Goal: Task Accomplishment & Management: Manage account settings

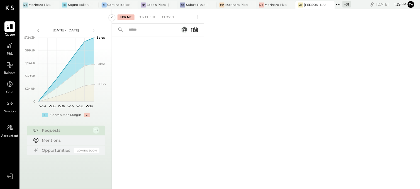
drag, startPoint x: 299, startPoint y: 70, endPoint x: 344, endPoint y: 65, distance: 45.1
click at [344, 65] on div "For Me For Client Closed" at bounding box center [266, 99] width 308 height 180
click at [54, 4] on icon at bounding box center [54, 5] width 7 height 7
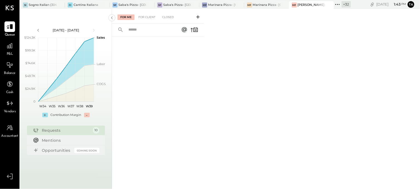
click at [54, 4] on div at bounding box center [54, 5] width 19 height 8
click at [62, 4] on icon at bounding box center [60, 5] width 7 height 7
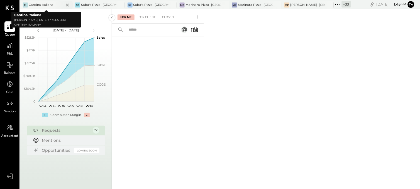
click at [67, 4] on icon at bounding box center [67, 5] width 7 height 7
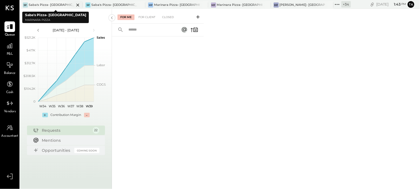
click at [78, 4] on icon at bounding box center [77, 5] width 7 height 7
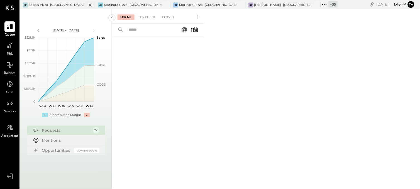
click at [87, 5] on icon at bounding box center [90, 5] width 7 height 7
click at [90, 6] on icon at bounding box center [90, 5] width 7 height 7
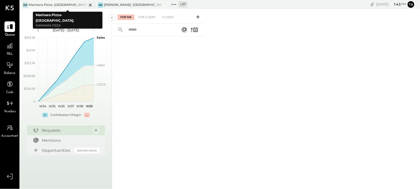
click at [91, 4] on icon at bounding box center [90, 5] width 3 height 3
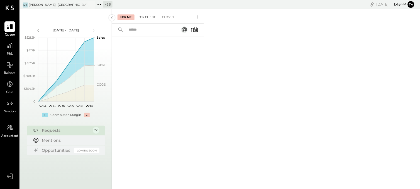
click at [144, 17] on div "For Client" at bounding box center [147, 17] width 23 height 6
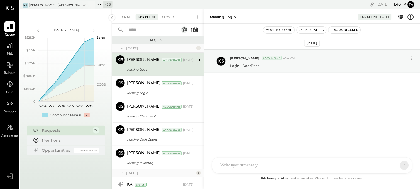
click at [183, 68] on div "Missing Login" at bounding box center [159, 70] width 65 height 6
click at [306, 30] on button "Resolve" at bounding box center [308, 30] width 23 height 7
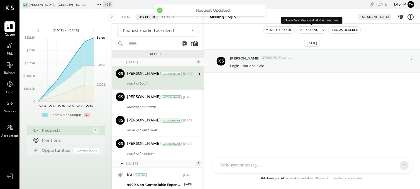
click at [311, 30] on button "Resolve" at bounding box center [308, 30] width 23 height 7
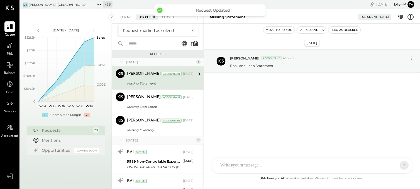
click at [183, 82] on div "Missing Statement" at bounding box center [159, 84] width 65 height 6
click at [310, 29] on button "Resolve" at bounding box center [308, 30] width 23 height 7
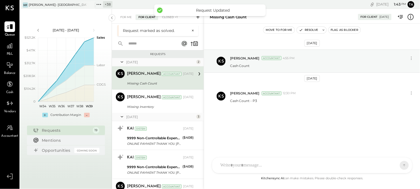
click at [181, 81] on div "Missing Cash Count" at bounding box center [159, 84] width 65 height 6
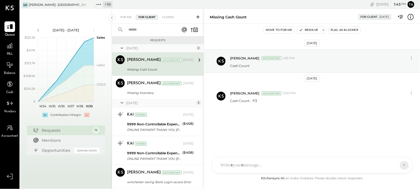
click at [187, 65] on div "[PERSON_NAME] Accountant [DATE] Missing Cash Count Cash Count - P3" at bounding box center [160, 64] width 67 height 18
click at [52, 4] on div "[PERSON_NAME]- [GEOGRAPHIC_DATA]" at bounding box center [58, 5] width 58 height 4
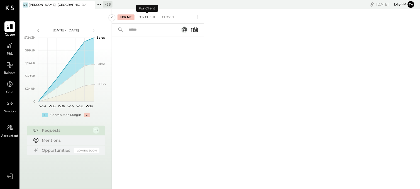
click at [150, 16] on div "For Client" at bounding box center [147, 17] width 23 height 6
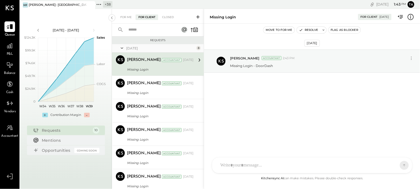
click at [162, 68] on div "Missing Login" at bounding box center [159, 70] width 65 height 6
click at [309, 31] on button "Resolve" at bounding box center [308, 30] width 23 height 7
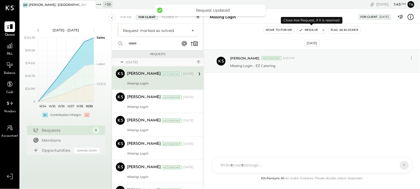
click at [310, 27] on button "Resolve" at bounding box center [308, 30] width 23 height 7
click at [310, 30] on button "Resolve" at bounding box center [308, 30] width 23 height 7
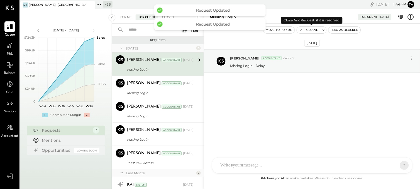
click at [310, 30] on button "Resolve" at bounding box center [308, 30] width 23 height 7
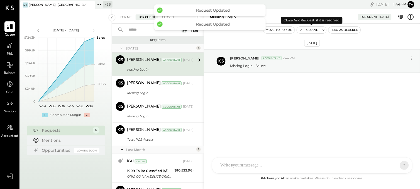
click at [310, 30] on button "Resolve" at bounding box center [308, 30] width 23 height 7
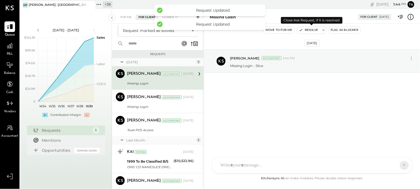
click at [310, 30] on button "Resolve" at bounding box center [308, 30] width 23 height 7
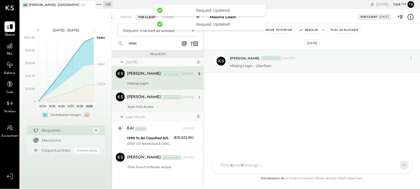
click at [162, 104] on div "Toast POS Access" at bounding box center [159, 107] width 65 height 6
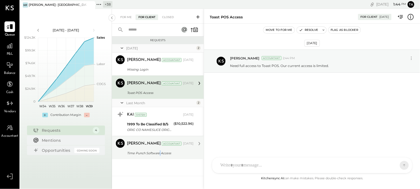
click at [160, 151] on div "Time Punch Software Access" at bounding box center [159, 154] width 65 height 6
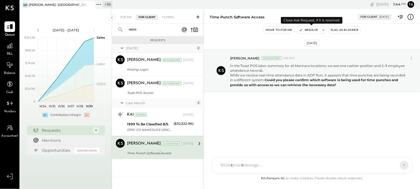
click at [313, 29] on button "Resolve" at bounding box center [308, 30] width 23 height 7
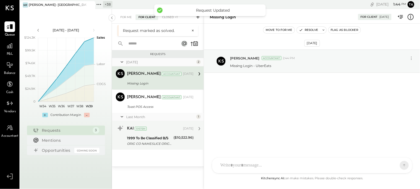
click at [171, 141] on div "1999 To Be Classified B/S" at bounding box center [149, 139] width 45 height 6
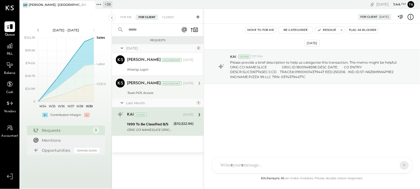
click at [165, 111] on div "KAI System [DATE]" at bounding box center [160, 115] width 67 height 8
click at [169, 93] on div "Toast POS Access" at bounding box center [159, 93] width 65 height 6
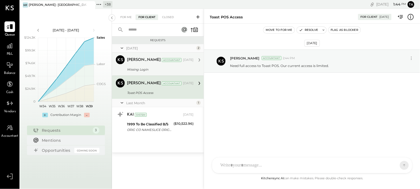
click at [180, 65] on div "[PERSON_NAME] Accountant [DATE] Missing Login Missing Login - UberEats" at bounding box center [160, 64] width 67 height 18
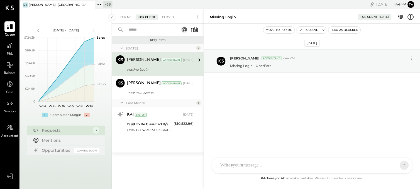
click at [176, 68] on div "Missing Login" at bounding box center [159, 70] width 65 height 6
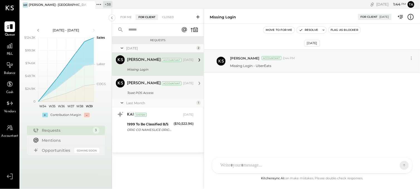
click at [175, 90] on div "Toast POS Access" at bounding box center [159, 93] width 65 height 6
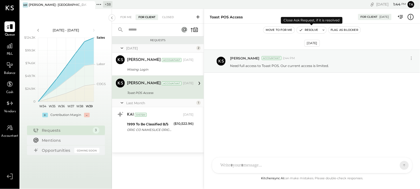
click at [305, 31] on button "Resolve" at bounding box center [308, 30] width 23 height 7
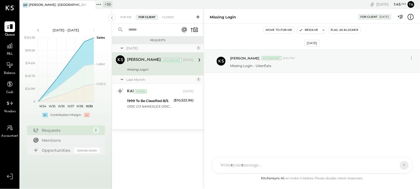
click at [103, 4] on div "+ 38" at bounding box center [107, 4] width 9 height 6
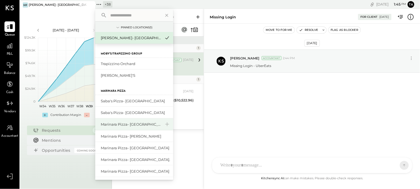
click at [140, 125] on div "Marinara Pizza- [GEOGRAPHIC_DATA]" at bounding box center [131, 124] width 60 height 5
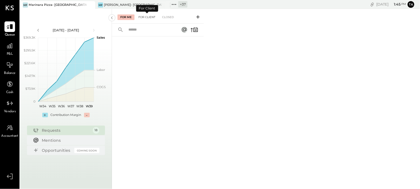
click at [151, 16] on div "For Client" at bounding box center [147, 17] width 23 height 6
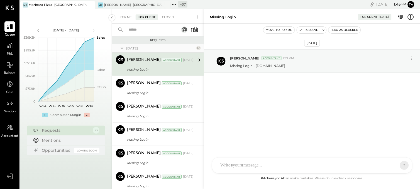
click at [70, 4] on div "MP Marinara Pizza- [GEOGRAPHIC_DATA]" at bounding box center [53, 5] width 67 height 5
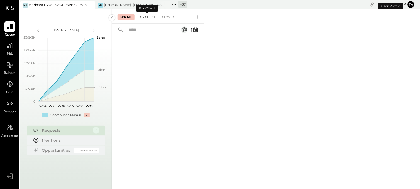
click at [146, 18] on div "For Client" at bounding box center [147, 17] width 23 height 6
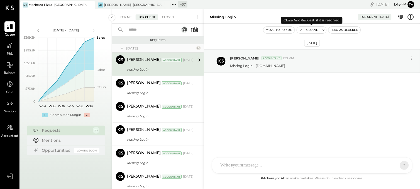
click at [310, 31] on button "Resolve" at bounding box center [308, 30] width 23 height 7
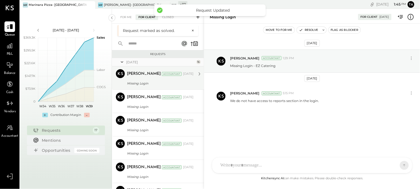
click at [150, 82] on div "Missing Login" at bounding box center [159, 84] width 65 height 6
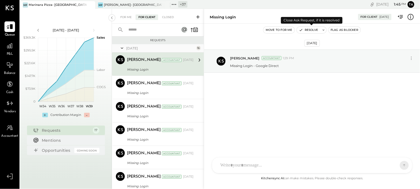
click at [311, 28] on button "Resolve" at bounding box center [308, 30] width 23 height 7
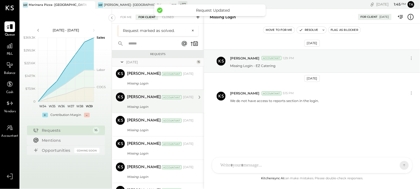
click at [162, 96] on div "Accountant" at bounding box center [172, 98] width 20 height 4
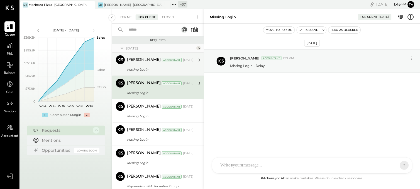
click at [162, 68] on div "Missing Login" at bounding box center [159, 70] width 65 height 6
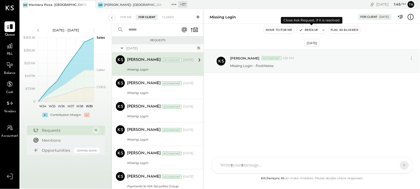
click at [309, 28] on button "Resolve" at bounding box center [308, 30] width 23 height 7
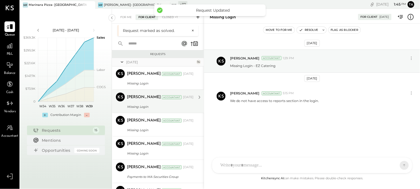
click at [164, 81] on div "Missing Login" at bounding box center [159, 84] width 65 height 6
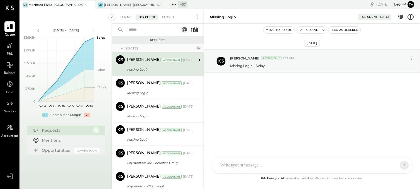
drag, startPoint x: 170, startPoint y: 70, endPoint x: 176, endPoint y: 67, distance: 7.0
click at [171, 69] on div "Missing Login" at bounding box center [159, 70] width 65 height 6
click at [301, 31] on icon "button" at bounding box center [301, 30] width 4 height 4
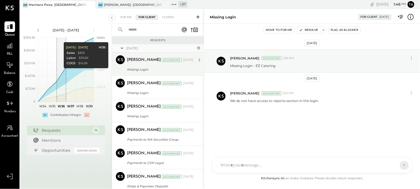
click at [165, 65] on div "[PERSON_NAME] Accountant [DATE] Missing Login Missing Login - ShareBite" at bounding box center [160, 64] width 67 height 18
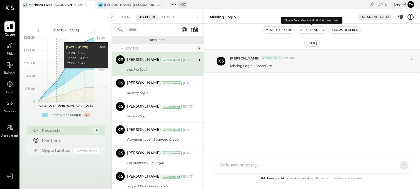
click at [312, 32] on button "Resolve" at bounding box center [308, 30] width 23 height 7
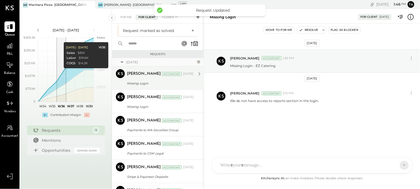
click at [171, 83] on div "Missing Login" at bounding box center [159, 84] width 65 height 6
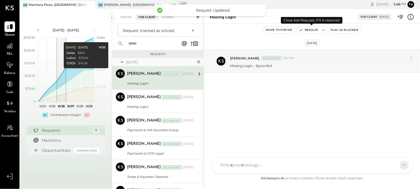
click at [308, 32] on button "Resolve" at bounding box center [308, 30] width 23 height 7
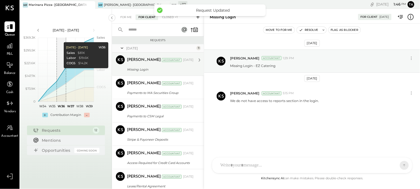
click at [174, 67] on div "Missing Login" at bounding box center [159, 70] width 65 height 6
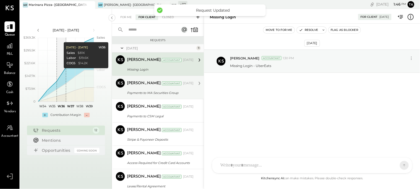
click at [175, 90] on div "Payments to MA Securities Group" at bounding box center [159, 93] width 65 height 6
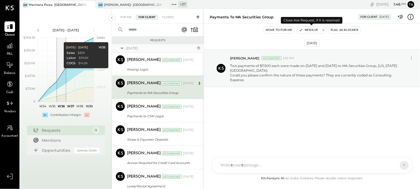
click at [308, 31] on button "Resolve" at bounding box center [308, 30] width 23 height 7
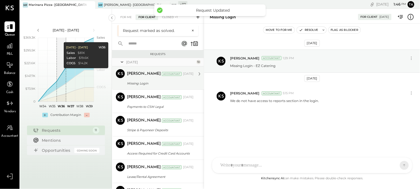
click at [176, 84] on div "Missing Login" at bounding box center [159, 84] width 65 height 6
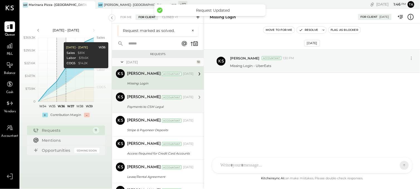
click at [174, 101] on div "[PERSON_NAME] Accountant [DATE]" at bounding box center [160, 98] width 67 height 8
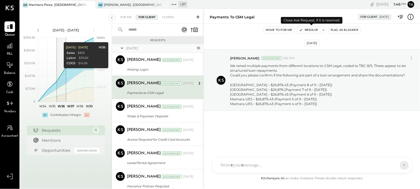
click at [307, 30] on button "Resolve" at bounding box center [308, 30] width 23 height 7
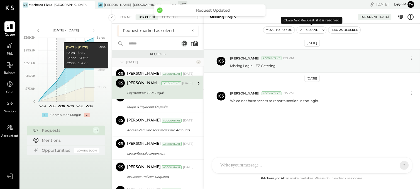
scroll to position [115, 0]
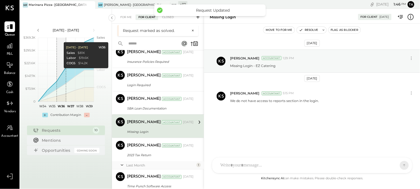
click at [172, 134] on div "Missing Login" at bounding box center [159, 132] width 65 height 6
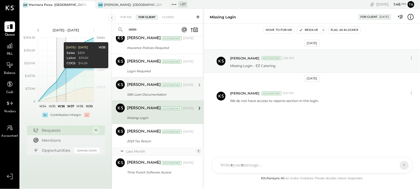
click at [164, 81] on div "[PERSON_NAME] Accountant [DATE]" at bounding box center [160, 84] width 67 height 9
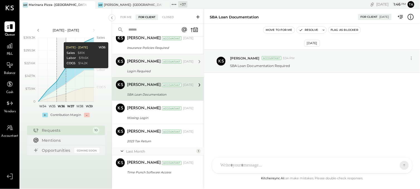
click at [167, 68] on div "Login Required" at bounding box center [159, 71] width 65 height 7
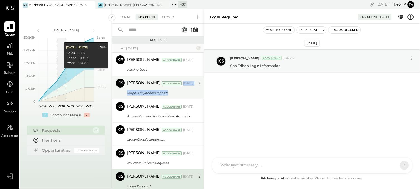
click at [176, 89] on div "[PERSON_NAME] Accountant [DATE] Stripe & Payoneer Deposits Regular deposits are…" at bounding box center [160, 88] width 67 height 18
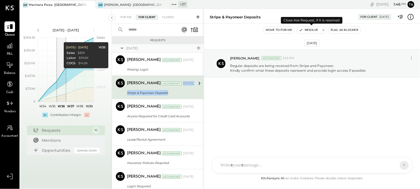
click at [309, 30] on button "Resolve" at bounding box center [308, 30] width 23 height 7
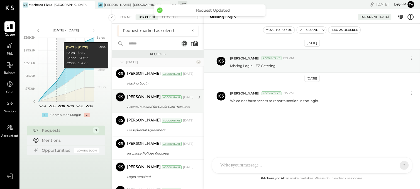
click at [172, 102] on div "[PERSON_NAME] Accountant [DATE]" at bounding box center [160, 97] width 67 height 9
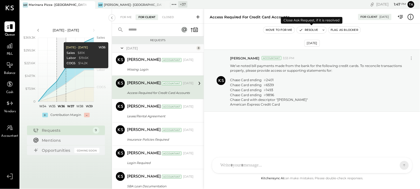
click at [307, 33] on button "Resolve" at bounding box center [308, 30] width 23 height 7
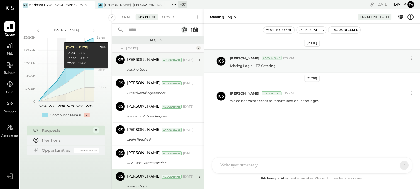
click at [152, 66] on div "Missing Login" at bounding box center [159, 69] width 65 height 7
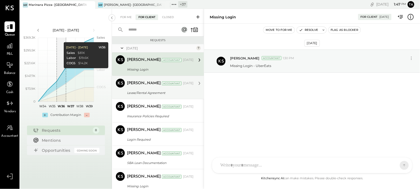
click at [153, 94] on div "Lease/Rental Agreement" at bounding box center [159, 93] width 65 height 6
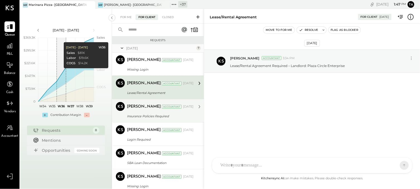
click at [144, 111] on div "[PERSON_NAME] Accountant [DATE]" at bounding box center [160, 106] width 67 height 9
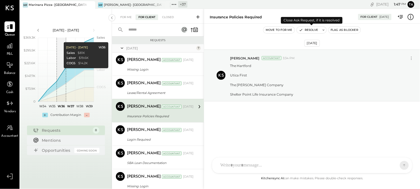
click at [307, 31] on button "Resolve" at bounding box center [308, 30] width 23 height 7
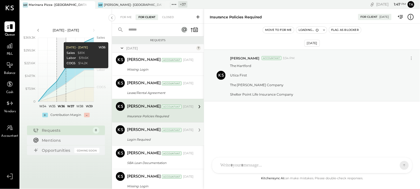
click at [145, 137] on div "Login Required" at bounding box center [159, 140] width 65 height 6
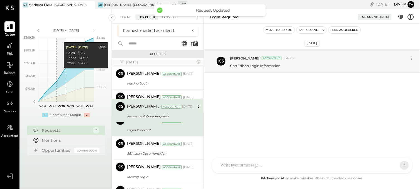
scroll to position [45, 0]
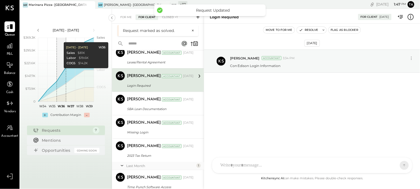
click at [138, 85] on div "Login Required" at bounding box center [159, 86] width 65 height 6
click at [312, 29] on button "Resolve" at bounding box center [308, 30] width 23 height 7
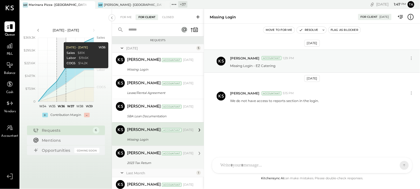
click at [148, 159] on div "[PERSON_NAME] Accountant [DATE] 2023 Tax Return 2023 Tax Return: 🟠 We need the …" at bounding box center [160, 158] width 67 height 18
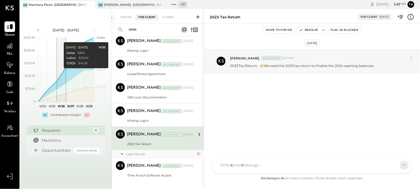
scroll to position [28, 0]
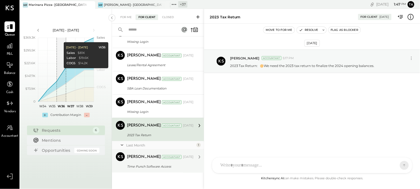
click at [145, 165] on div "Time Punch Software Access" at bounding box center [159, 167] width 65 height 6
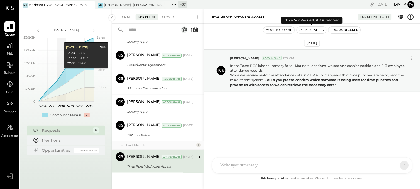
click at [309, 29] on button "Resolve" at bounding box center [308, 30] width 23 height 7
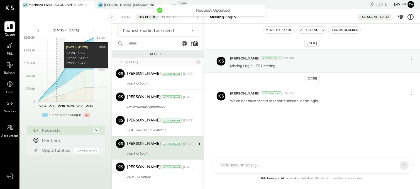
click at [125, 63] on div "[DATE] 5" at bounding box center [158, 62] width 92 height 8
click at [123, 62] on icon at bounding box center [122, 62] width 6 height 14
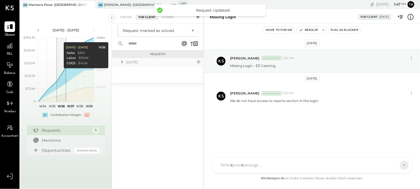
click at [123, 61] on icon at bounding box center [122, 62] width 6 height 6
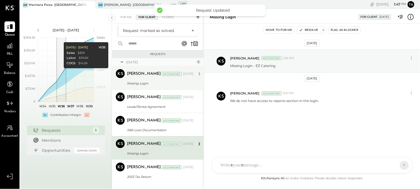
click at [139, 79] on div "[PERSON_NAME] Accountant [DATE] Missing Login Missing Login - UberEats" at bounding box center [160, 78] width 67 height 18
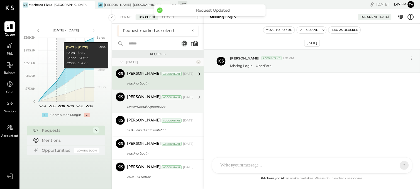
click at [144, 105] on div "[PERSON_NAME] Accountant [PERSON_NAME] Accountant [DATE] Missing Login Missing …" at bounding box center [158, 125] width 92 height 117
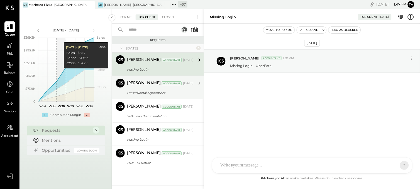
click at [136, 87] on div "[PERSON_NAME] Accountant [DATE]" at bounding box center [160, 84] width 67 height 8
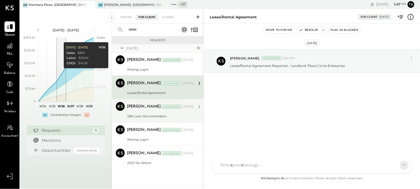
click at [133, 109] on div "[PERSON_NAME]" at bounding box center [144, 107] width 34 height 6
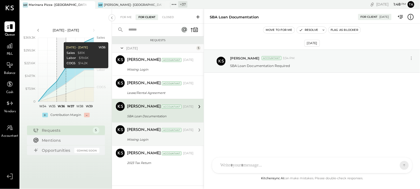
click at [140, 139] on div "Missing Login" at bounding box center [159, 140] width 65 height 6
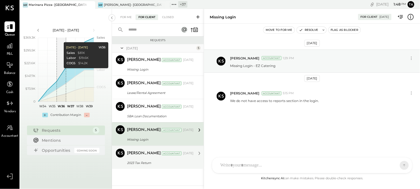
click at [143, 160] on div "2023 Tax Return" at bounding box center [159, 163] width 65 height 6
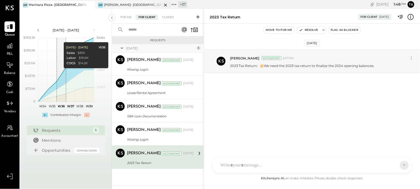
click at [119, 5] on div "[PERSON_NAME]- [GEOGRAPHIC_DATA]" at bounding box center [133, 5] width 58 height 4
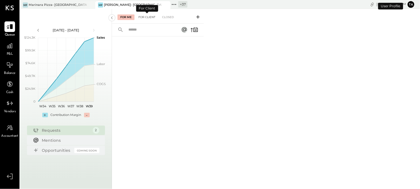
click at [148, 16] on div "For Client" at bounding box center [147, 17] width 23 height 6
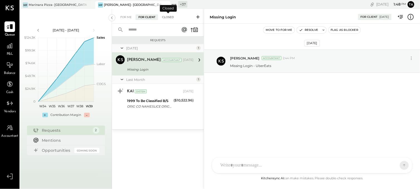
click at [167, 16] on div "Closed" at bounding box center [167, 17] width 17 height 6
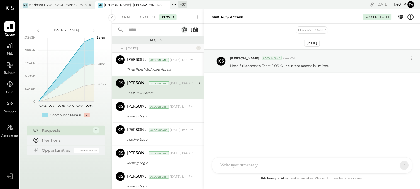
click at [78, 6] on div at bounding box center [85, 5] width 19 height 8
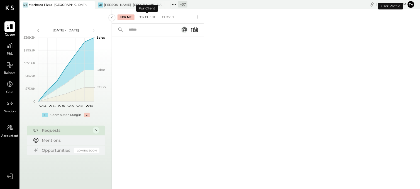
click at [145, 19] on div "For Client" at bounding box center [147, 17] width 23 height 6
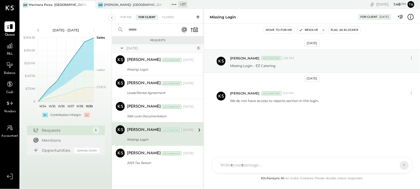
click at [162, 140] on div "Missing Login" at bounding box center [159, 140] width 65 height 6
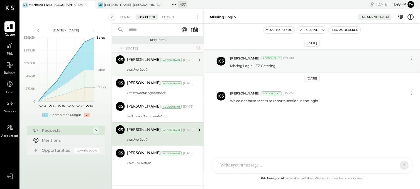
click at [158, 68] on div "Missing Login" at bounding box center [159, 70] width 65 height 6
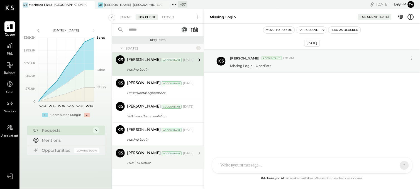
click at [154, 165] on div "2023 Tax Return" at bounding box center [159, 163] width 65 height 6
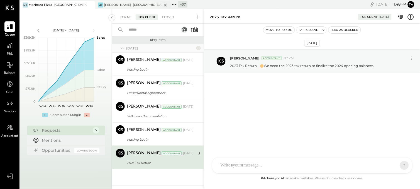
click at [143, 6] on div "[PERSON_NAME]- [GEOGRAPHIC_DATA]" at bounding box center [133, 5] width 58 height 4
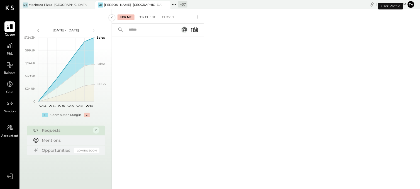
click at [149, 14] on div "For Client" at bounding box center [147, 17] width 23 height 6
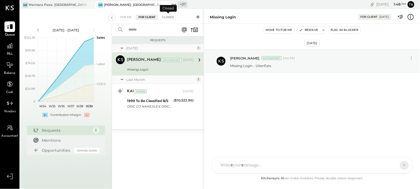
click at [169, 17] on div "Closed" at bounding box center [167, 17] width 17 height 6
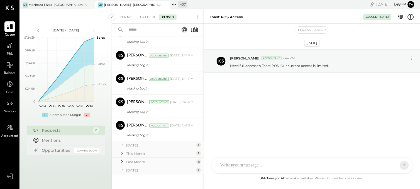
scroll to position [100, 0]
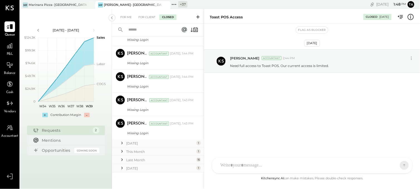
click at [154, 171] on div "[DATE] 1" at bounding box center [158, 169] width 92 height 8
click at [149, 170] on div "[DATE]" at bounding box center [160, 168] width 69 height 5
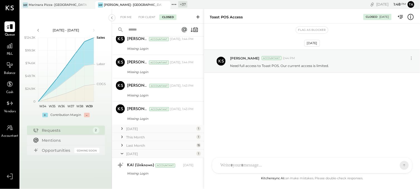
scroll to position [122, 0]
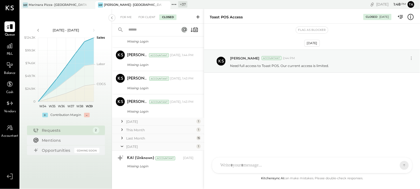
click at [151, 140] on div "Last Month" at bounding box center [160, 138] width 69 height 5
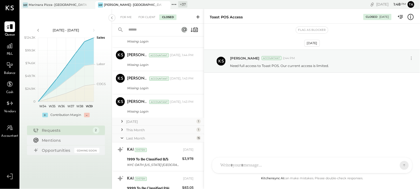
click at [149, 131] on div "This Month" at bounding box center [160, 130] width 69 height 5
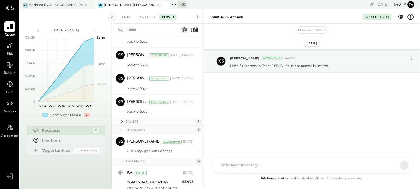
click at [149, 121] on div "[DATE]" at bounding box center [160, 121] width 69 height 5
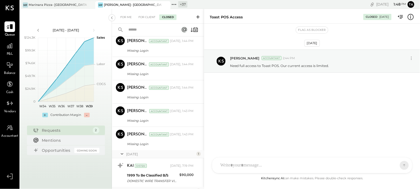
scroll to position [0, 0]
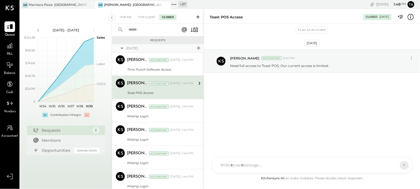
click at [145, 28] on input "text" at bounding box center [150, 29] width 50 height 9
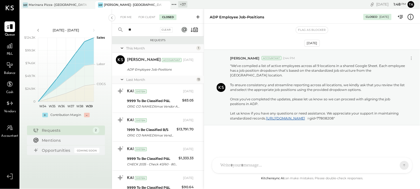
scroll to position [1, 0]
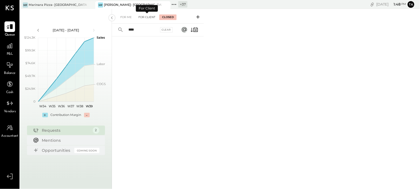
type input "****"
click at [146, 18] on div "For Client" at bounding box center [147, 17] width 23 height 6
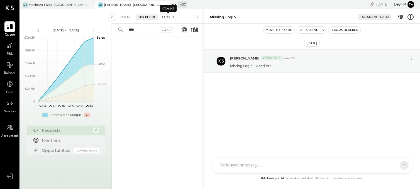
click at [169, 16] on div "Closed" at bounding box center [167, 17] width 17 height 6
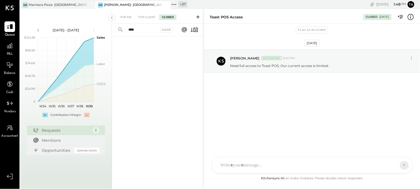
click at [141, 21] on div "For Me For Client Closed" at bounding box center [158, 16] width 92 height 15
click at [143, 19] on div "For Client" at bounding box center [147, 17] width 23 height 6
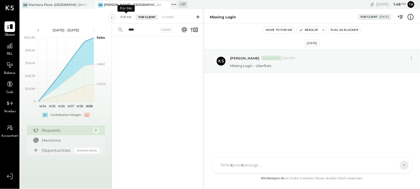
click at [124, 17] on div "For Me" at bounding box center [126, 17] width 17 height 6
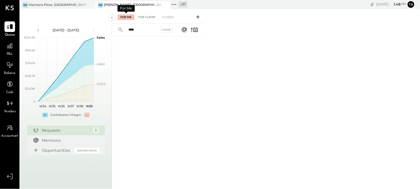
click at [144, 17] on div "For Client" at bounding box center [147, 17] width 23 height 6
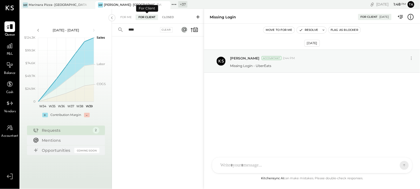
click at [167, 17] on div "Closed" at bounding box center [167, 17] width 17 height 6
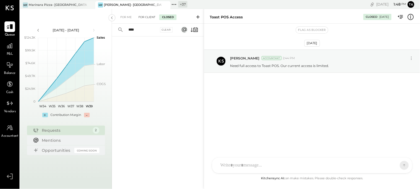
click at [147, 18] on div "For Client" at bounding box center [147, 17] width 23 height 6
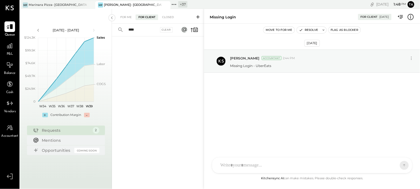
click at [148, 28] on input "****" at bounding box center [142, 29] width 34 height 9
click at [169, 15] on div "Closed" at bounding box center [167, 17] width 17 height 6
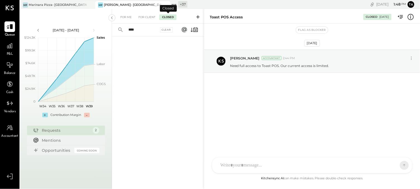
click at [152, 31] on input "****" at bounding box center [142, 29] width 34 height 9
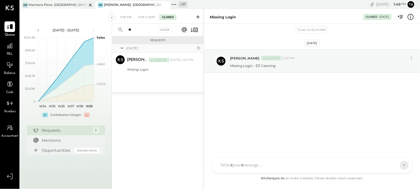
type input "**"
click at [62, 4] on div "Marinara Pizza- [GEOGRAPHIC_DATA]" at bounding box center [58, 5] width 58 height 4
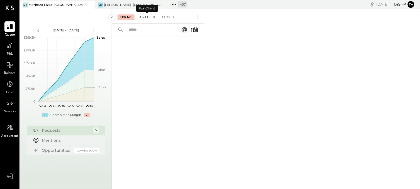
click at [149, 16] on div "For Client" at bounding box center [147, 17] width 23 height 6
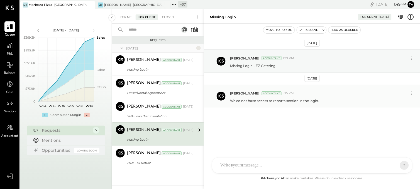
click at [266, 101] on p "We do not have access to reports section in the login." at bounding box center [274, 101] width 89 height 5
copy div "We do not have access to reports section in the login. J [PERSON_NAME] TP [PERS…"
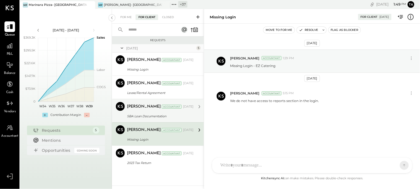
click at [149, 117] on div "SBA Loan Documentation" at bounding box center [159, 117] width 65 height 6
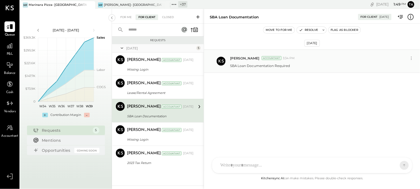
click at [258, 64] on p "SBA Loan Documentation Required" at bounding box center [260, 65] width 60 height 5
copy div "SBA Loan Documentation Required J [PERSON_NAME] TP [PERSON_NAME] [PERSON_NAME] …"
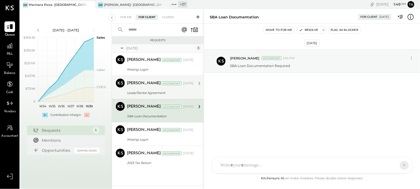
click at [138, 92] on div "Lease/Rental Agreement" at bounding box center [159, 93] width 65 height 6
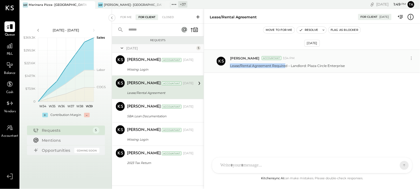
drag, startPoint x: 231, startPoint y: 66, endPoint x: 286, endPoint y: 66, distance: 55.4
click at [286, 66] on p "Lease/Rental Agreement Required – Landlord: Plaza Circle Enterprise" at bounding box center [287, 65] width 115 height 5
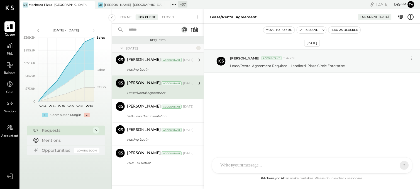
click at [135, 65] on div "[PERSON_NAME] Accountant [DATE]" at bounding box center [160, 59] width 67 height 9
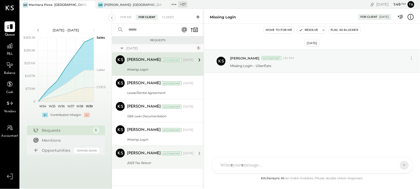
click at [147, 162] on div "2023 Tax Return" at bounding box center [159, 163] width 65 height 6
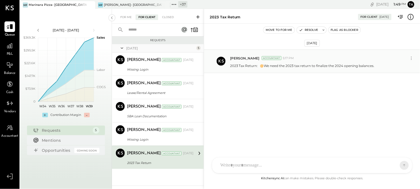
drag, startPoint x: 230, startPoint y: 65, endPoint x: 352, endPoint y: 74, distance: 122.3
click at [352, 73] on div "[PERSON_NAME] Accountant 5:17 PM 2023 Tax Return: 🟠 We need the 2023 tax return…" at bounding box center [312, 62] width 216 height 24
copy p "2023 Tax Return: 🟠 We need the 2023 tax return to finalize the 2024 opening bal…"
click at [130, 6] on div "[PERSON_NAME]- [GEOGRAPHIC_DATA]" at bounding box center [133, 5] width 58 height 4
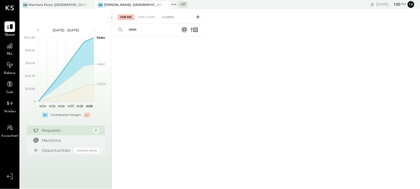
click at [168, 16] on div "Closed" at bounding box center [167, 17] width 17 height 6
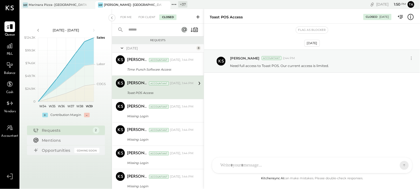
click at [155, 29] on input "text" at bounding box center [150, 29] width 50 height 9
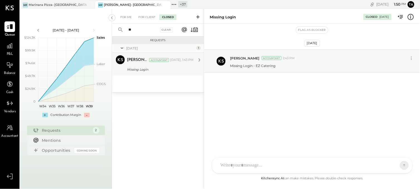
type input "**"
click at [153, 67] on div "Missing Login" at bounding box center [159, 70] width 65 height 6
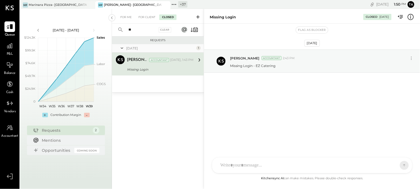
click at [283, 164] on div at bounding box center [307, 166] width 179 height 12
paste div
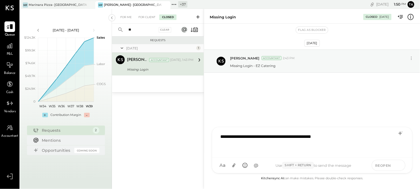
click at [400, 167] on icon at bounding box center [399, 166] width 5 height 6
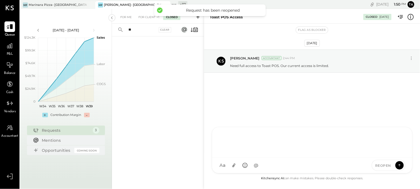
click at [140, 31] on input "**" at bounding box center [141, 29] width 32 height 9
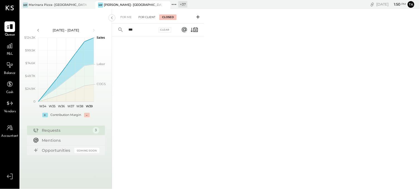
click at [147, 17] on div "For Client" at bounding box center [147, 17] width 23 height 6
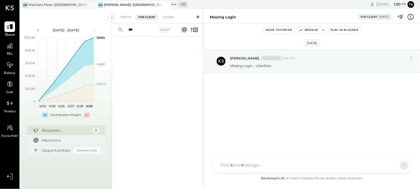
click at [141, 32] on input "***" at bounding box center [141, 29] width 32 height 9
click at [141, 31] on input "***" at bounding box center [141, 29] width 32 height 9
click at [142, 31] on input "***" at bounding box center [141, 29] width 32 height 9
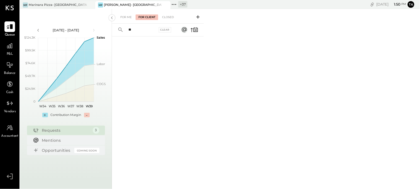
type input "*"
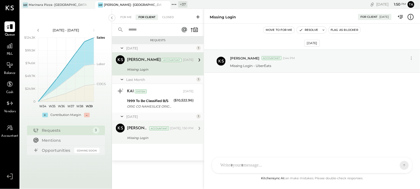
click at [179, 135] on div "Missing Login" at bounding box center [159, 138] width 65 height 7
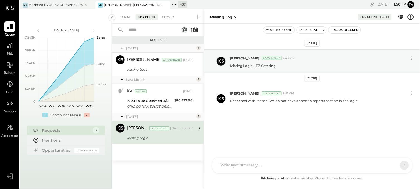
click at [199, 16] on icon at bounding box center [198, 17] width 6 height 6
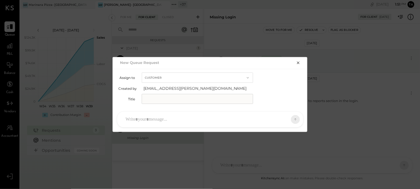
click at [176, 119] on div at bounding box center [205, 120] width 165 height 12
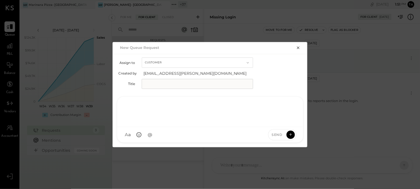
paste div
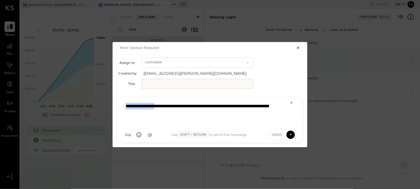
drag, startPoint x: 164, startPoint y: 105, endPoint x: 119, endPoint y: 106, distance: 45.4
click at [119, 107] on div "**********" at bounding box center [210, 112] width 186 height 30
click at [159, 84] on input "text" at bounding box center [197, 84] width 111 height 10
paste input "**********"
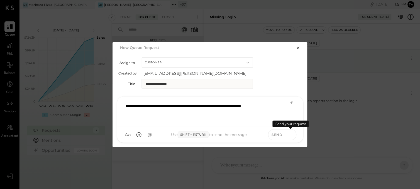
type input "**********"
click at [288, 133] on icon at bounding box center [290, 135] width 5 height 6
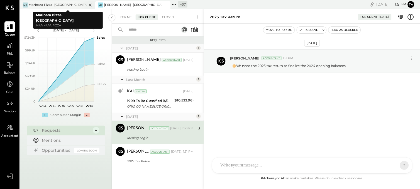
click at [48, 4] on div "Marinara Pizza- [GEOGRAPHIC_DATA]" at bounding box center [58, 5] width 58 height 4
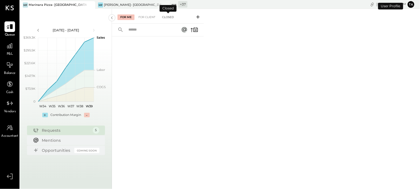
click at [165, 16] on div "Closed" at bounding box center [167, 17] width 17 height 6
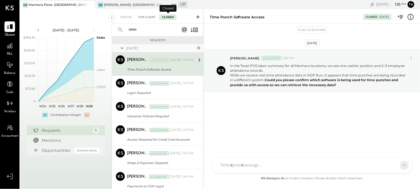
click at [149, 16] on div "For Client" at bounding box center [147, 17] width 23 height 6
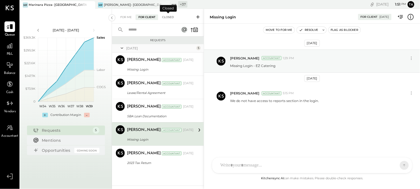
click at [168, 17] on div "Closed" at bounding box center [167, 17] width 17 height 6
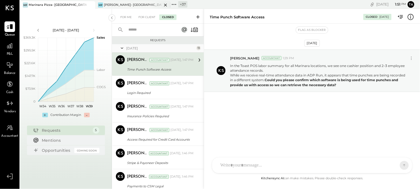
click at [137, 5] on div "[PERSON_NAME]- [GEOGRAPHIC_DATA]" at bounding box center [133, 5] width 58 height 4
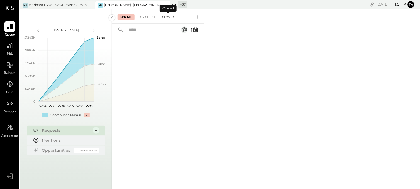
click at [167, 15] on div "Closed" at bounding box center [167, 17] width 17 height 6
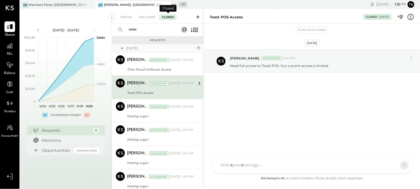
click at [157, 34] on input "text" at bounding box center [150, 29] width 50 height 9
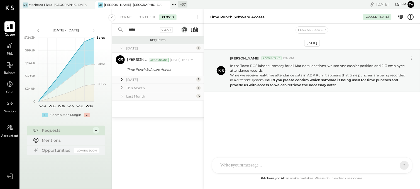
click at [153, 81] on div "[DATE]" at bounding box center [160, 79] width 69 height 5
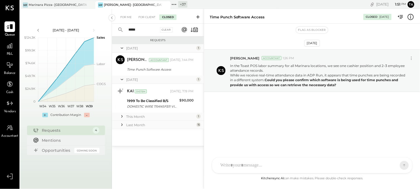
click at [153, 117] on div "This Month" at bounding box center [160, 116] width 69 height 5
click at [150, 148] on div "Last Month" at bounding box center [160, 148] width 69 height 5
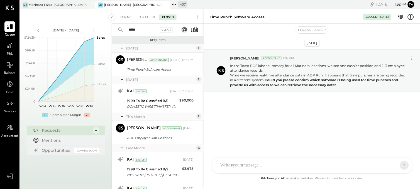
click at [142, 30] on input "*****" at bounding box center [142, 29] width 34 height 9
type input "*"
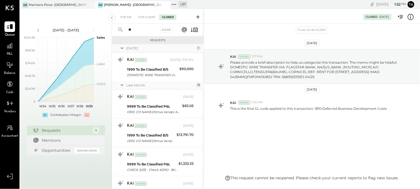
type input "*"
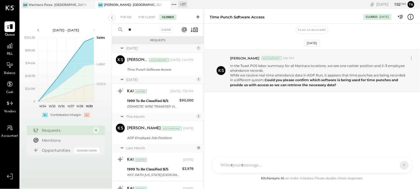
type input "*"
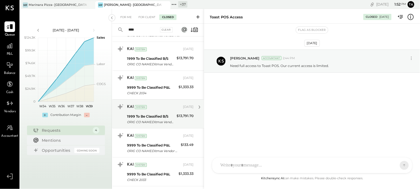
scroll to position [348, 0]
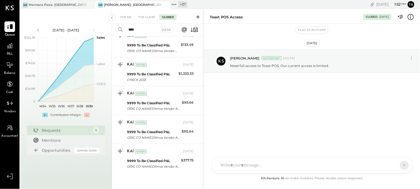
type input "****"
click at [141, 16] on div "For Client" at bounding box center [147, 17] width 23 height 6
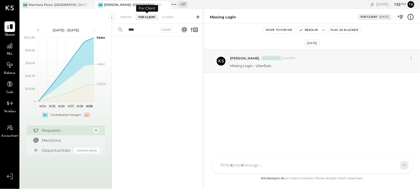
click at [148, 29] on input "****" at bounding box center [142, 29] width 34 height 9
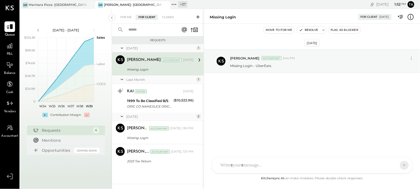
click at [197, 17] on icon at bounding box center [198, 17] width 6 height 6
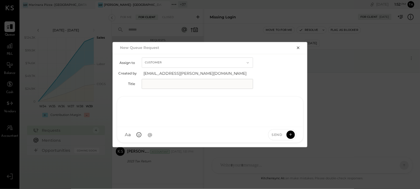
click at [216, 119] on div at bounding box center [210, 111] width 175 height 22
paste div
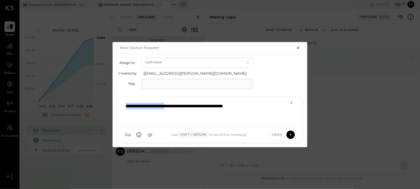
drag, startPoint x: 182, startPoint y: 106, endPoint x: 124, endPoint y: 107, distance: 58.2
click at [124, 107] on div "**********" at bounding box center [210, 111] width 175 height 22
copy div "**********"
click at [185, 82] on input "text" at bounding box center [197, 84] width 111 height 10
paste input "**********"
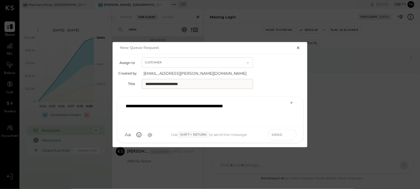
type input "**********"
click at [290, 132] on icon at bounding box center [290, 135] width 5 height 6
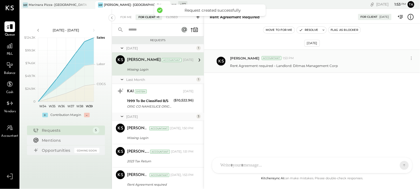
scroll to position [18, 0]
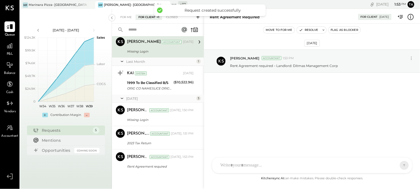
click at [316, 2] on div "[DATE] 1 : 53 pm Ta User Profile" at bounding box center [348, 4] width 141 height 9
click at [175, 3] on icon at bounding box center [173, 4] width 7 height 7
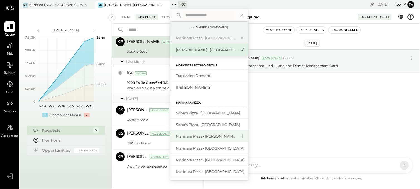
click at [195, 134] on div "Marinara Pizza- [PERSON_NAME]" at bounding box center [206, 136] width 60 height 5
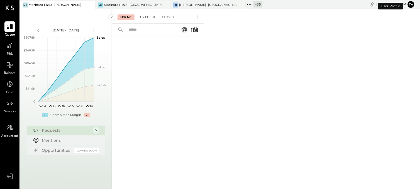
click at [148, 17] on div "For Client" at bounding box center [147, 17] width 23 height 6
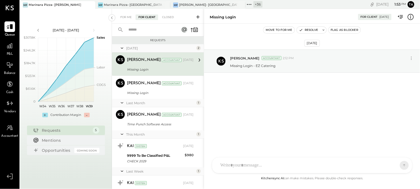
click at [173, 68] on div "Missing Login" at bounding box center [159, 70] width 65 height 6
click at [259, 166] on div "J [PERSON_NAME] TP [PERSON_NAME] [PERSON_NAME] [PERSON_NAME] [PERSON_NAME] AS […" at bounding box center [312, 150] width 200 height 47
paste div
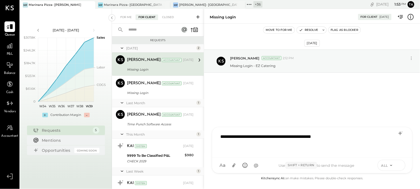
click at [402, 166] on button at bounding box center [399, 165] width 8 height 8
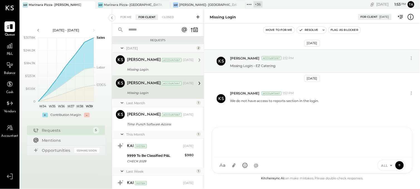
click at [151, 64] on div "[PERSON_NAME] Accountant [DATE]" at bounding box center [160, 59] width 67 height 9
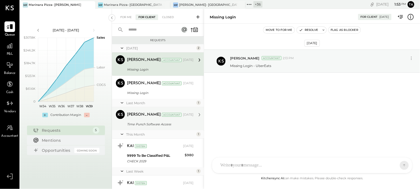
click at [144, 126] on div "Time Punch Software Access" at bounding box center [159, 125] width 65 height 6
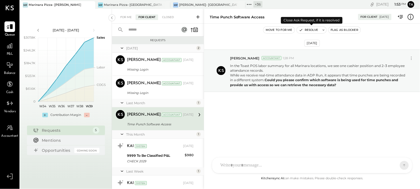
click at [306, 31] on button "Resolve" at bounding box center [308, 30] width 23 height 7
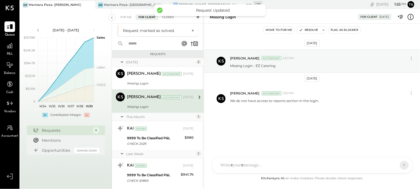
click at [164, 19] on div "Closed" at bounding box center [167, 17] width 17 height 6
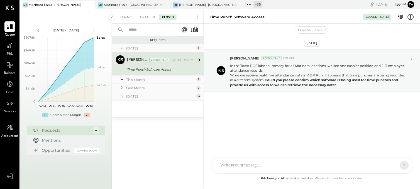
click at [140, 80] on div "This Month" at bounding box center [160, 79] width 69 height 5
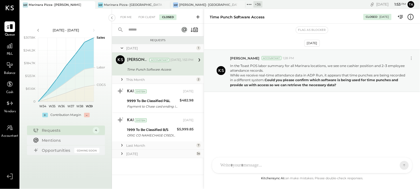
click at [148, 146] on div "Last Month" at bounding box center [160, 145] width 69 height 5
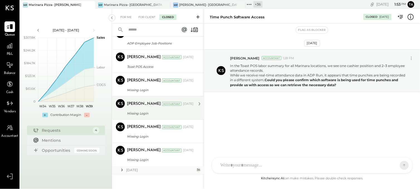
scroll to position [155, 0]
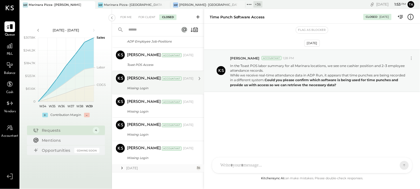
click at [141, 85] on div "Missing Login" at bounding box center [159, 88] width 65 height 7
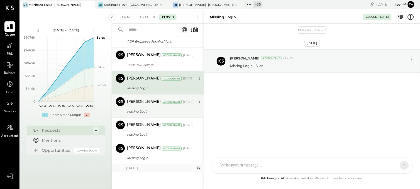
click at [143, 111] on div "Missing Login" at bounding box center [159, 112] width 65 height 6
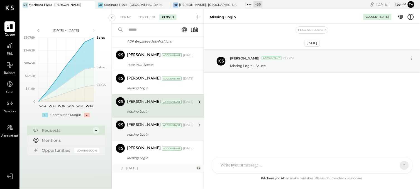
click at [143, 128] on div "[PERSON_NAME]" at bounding box center [144, 126] width 34 height 6
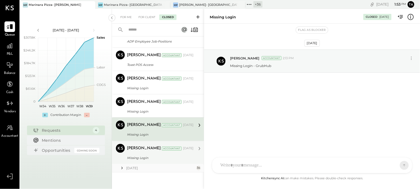
click at [143, 160] on div "Missing Login" at bounding box center [159, 159] width 65 height 6
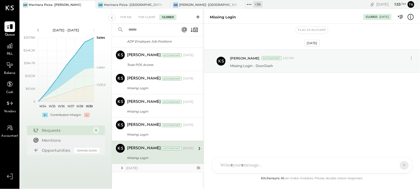
click at [140, 168] on div "[DATE]" at bounding box center [160, 168] width 69 height 5
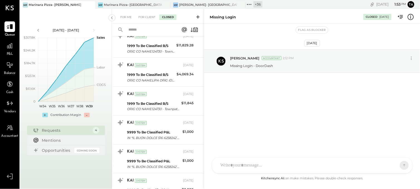
scroll to position [1140, 0]
click at [199, 17] on icon at bounding box center [198, 17] width 6 height 6
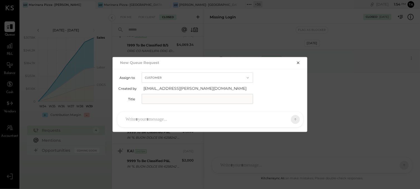
click at [202, 118] on div at bounding box center [205, 120] width 165 height 12
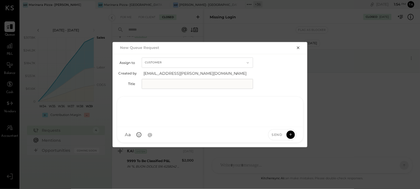
paste div
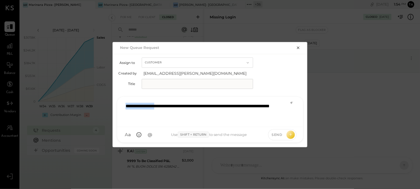
drag, startPoint x: 163, startPoint y: 106, endPoint x: 118, endPoint y: 107, distance: 45.7
click at [118, 107] on div "**********" at bounding box center [210, 112] width 186 height 30
click at [169, 87] on input "text" at bounding box center [197, 84] width 111 height 10
paste input "**********"
type input "**********"
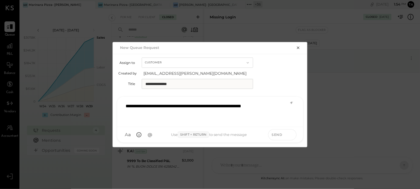
click at [293, 136] on icon at bounding box center [290, 135] width 5 height 6
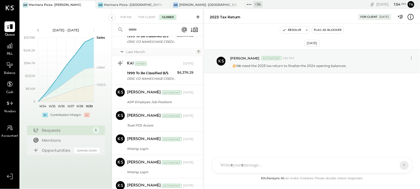
scroll to position [0, 0]
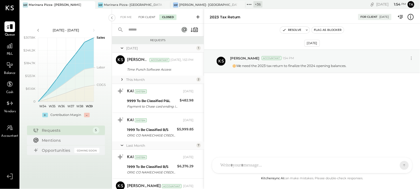
drag, startPoint x: 137, startPoint y: 18, endPoint x: 141, endPoint y: 18, distance: 4.3
click at [137, 18] on div "For Client" at bounding box center [147, 17] width 23 height 6
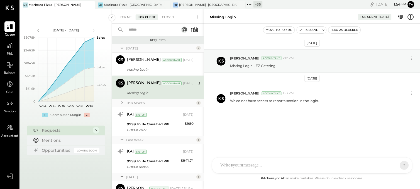
click at [196, 16] on icon at bounding box center [198, 17] width 6 height 6
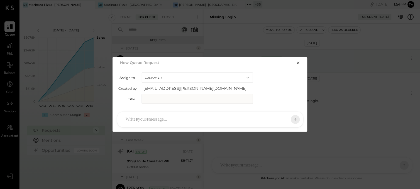
click at [191, 119] on div at bounding box center [205, 120] width 165 height 12
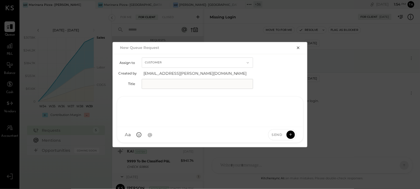
paste div
drag, startPoint x: 181, startPoint y: 106, endPoint x: 116, endPoint y: 106, distance: 64.9
click at [116, 106] on div "**********" at bounding box center [210, 119] width 195 height 55
click at [188, 84] on input "text" at bounding box center [197, 84] width 111 height 10
paste input "**********"
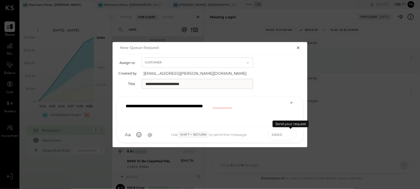
type input "**********"
click at [290, 133] on icon at bounding box center [290, 135] width 5 height 6
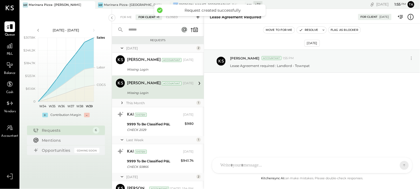
click at [313, 2] on div "[DATE] 1 : 55 pm Ta User Profile" at bounding box center [366, 4] width 107 height 9
click at [249, 2] on icon at bounding box center [249, 4] width 7 height 7
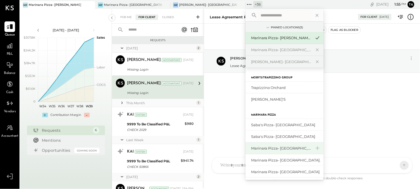
click at [294, 148] on div "Marinara Pizza- [GEOGRAPHIC_DATA]" at bounding box center [281, 148] width 60 height 5
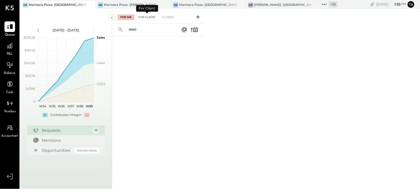
click at [148, 17] on div "For Client" at bounding box center [147, 17] width 23 height 6
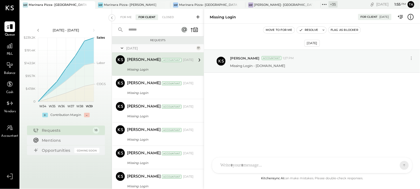
click at [158, 69] on div "Missing Login" at bounding box center [159, 70] width 65 height 6
click at [307, 31] on button "Resolve" at bounding box center [308, 30] width 23 height 7
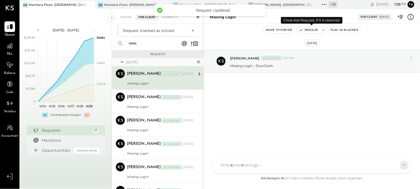
click at [307, 30] on button "Resolve" at bounding box center [308, 30] width 23 height 7
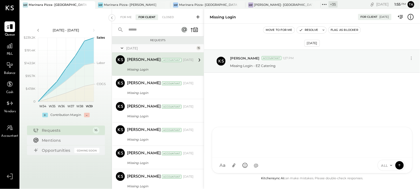
click at [275, 158] on div at bounding box center [312, 143] width 200 height 30
paste div
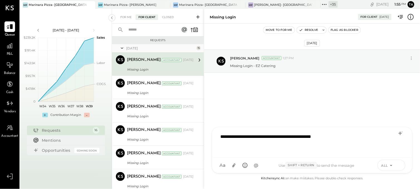
click at [400, 164] on icon at bounding box center [399, 166] width 5 height 6
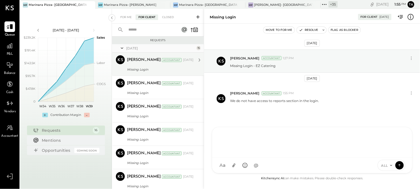
click at [175, 67] on div "Missing Login" at bounding box center [159, 70] width 65 height 6
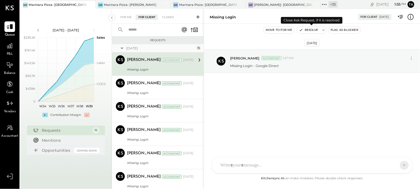
click at [315, 30] on button "Resolve" at bounding box center [308, 30] width 23 height 7
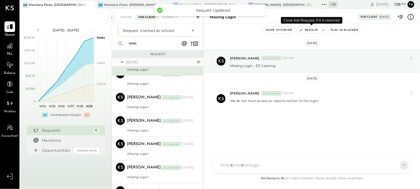
scroll to position [261, 0]
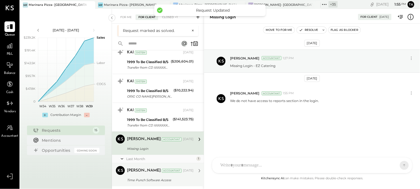
click at [169, 176] on div "[PERSON_NAME] Accountant [DATE] Time Punch Software Access In the Toast POS lab…" at bounding box center [160, 176] width 67 height 18
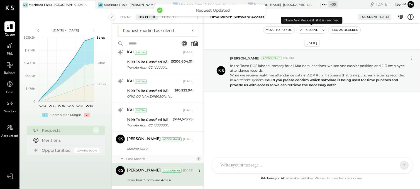
click at [300, 31] on icon "button" at bounding box center [301, 30] width 2 height 2
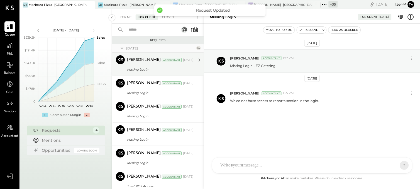
click at [159, 68] on div "Missing Login" at bounding box center [159, 70] width 65 height 6
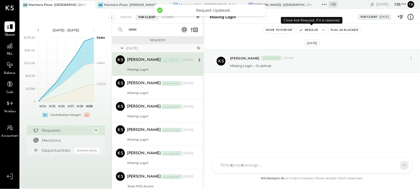
click at [315, 30] on button "Resolve" at bounding box center [308, 30] width 23 height 7
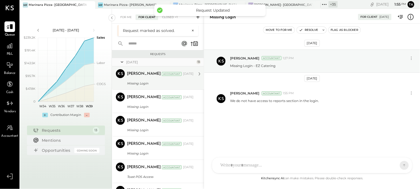
click at [161, 79] on div "[PERSON_NAME] Accountant [DATE] Missing Login Missing Login - Relay" at bounding box center [160, 78] width 67 height 18
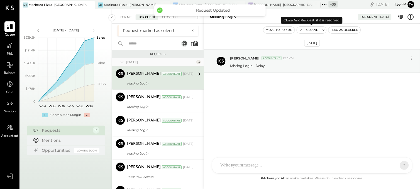
click at [313, 31] on button "Resolve" at bounding box center [308, 30] width 23 height 7
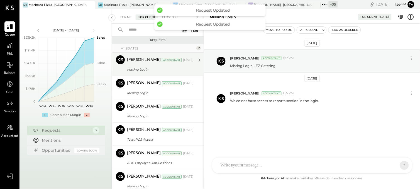
click at [171, 82] on div "[PERSON_NAME] Accountant" at bounding box center [154, 84] width 55 height 6
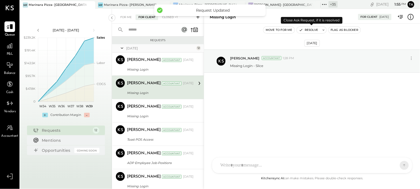
click at [304, 29] on button "Resolve" at bounding box center [308, 30] width 23 height 7
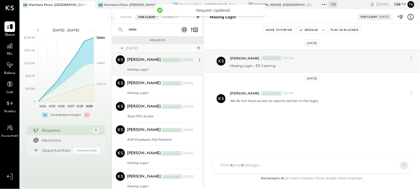
click at [168, 70] on div "Missing Login" at bounding box center [159, 70] width 65 height 6
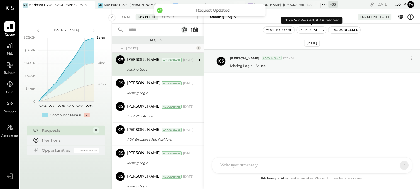
click at [314, 31] on button "Resolve" at bounding box center [308, 30] width 23 height 7
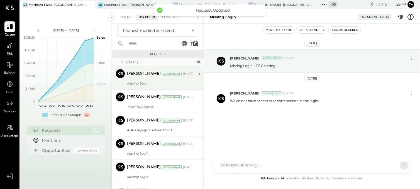
click at [169, 82] on div "Missing Login" at bounding box center [159, 84] width 65 height 6
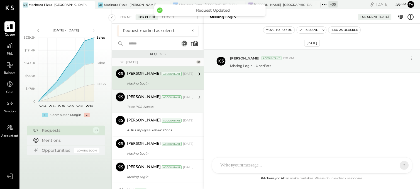
click at [167, 108] on div "Toast POS Access" at bounding box center [159, 107] width 65 height 6
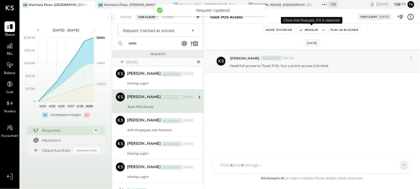
click at [306, 30] on button "Resolve" at bounding box center [308, 30] width 23 height 7
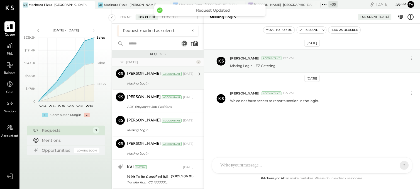
click at [167, 83] on div "Missing Login" at bounding box center [159, 84] width 65 height 6
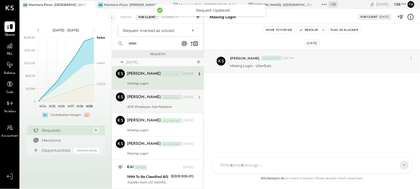
click at [167, 105] on div "ADP Employee Job-Positions" at bounding box center [159, 107] width 65 height 6
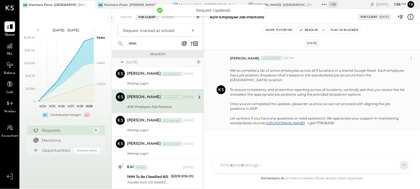
scroll to position [6, 0]
click at [310, 30] on button "Resolve" at bounding box center [308, 30] width 23 height 7
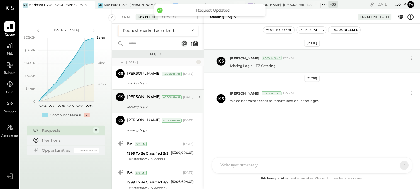
click at [164, 108] on div "Missing Login" at bounding box center [159, 107] width 65 height 6
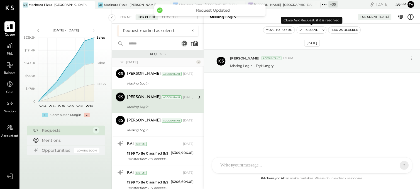
click at [308, 31] on button "Resolve" at bounding box center [308, 30] width 23 height 7
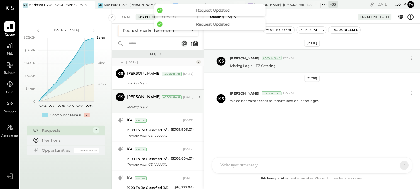
click at [165, 108] on div "Missing Login" at bounding box center [159, 107] width 65 height 6
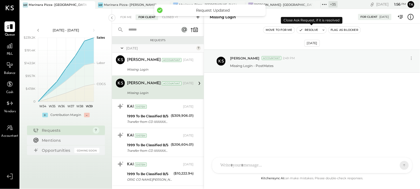
click at [308, 29] on button "Resolve" at bounding box center [308, 30] width 23 height 7
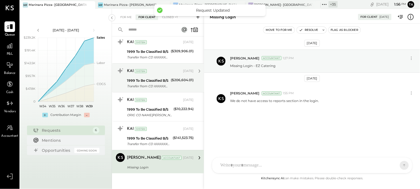
scroll to position [42, 0]
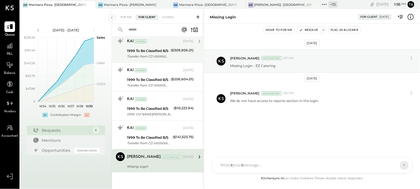
click at [164, 54] on div "Transfer from CD XXXXXXXX0377" at bounding box center [148, 57] width 42 height 6
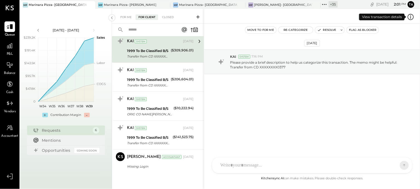
click at [411, 17] on icon at bounding box center [410, 16] width 7 height 7
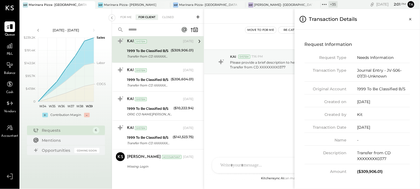
click at [411, 17] on icon "Close panel" at bounding box center [411, 19] width 6 height 6
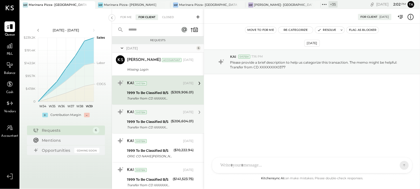
scroll to position [42, 0]
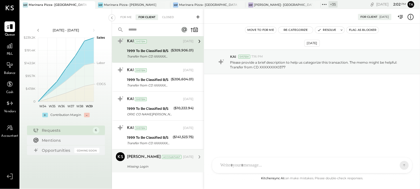
click at [142, 161] on div "[PERSON_NAME] Accountant [DATE]" at bounding box center [160, 157] width 67 height 8
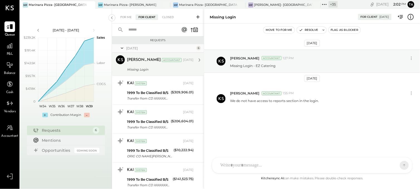
click at [155, 71] on div "Missing Login" at bounding box center [159, 70] width 65 height 6
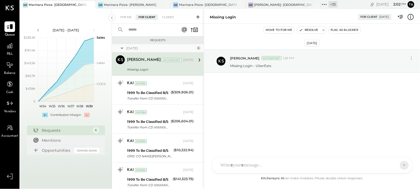
click at [196, 18] on icon at bounding box center [198, 17] width 6 height 6
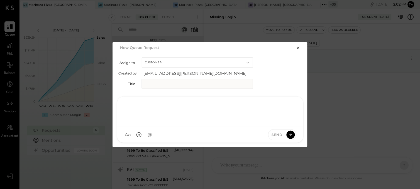
paste div
click at [177, 120] on div at bounding box center [210, 111] width 175 height 22
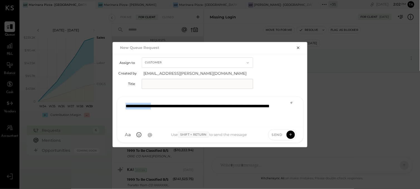
drag, startPoint x: 162, startPoint y: 107, endPoint x: 100, endPoint y: 102, distance: 62.3
click at [100, 102] on div "**********" at bounding box center [210, 94] width 420 height 189
click at [173, 82] on input "text" at bounding box center [197, 84] width 111 height 10
paste input "**********"
type input "**********"
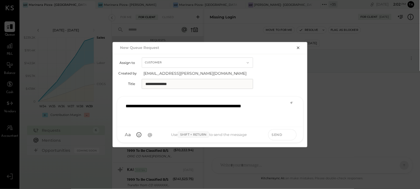
click at [290, 135] on icon at bounding box center [290, 135] width 5 height 6
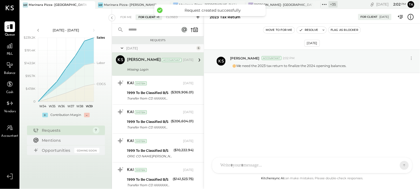
scroll to position [74, 0]
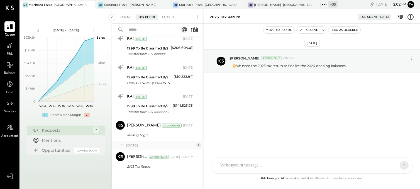
click at [197, 17] on icon at bounding box center [197, 16] width 3 height 3
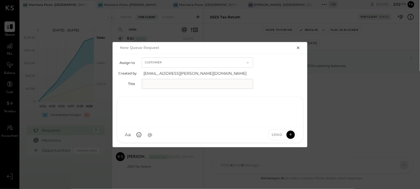
click at [156, 115] on div at bounding box center [210, 111] width 175 height 22
paste div
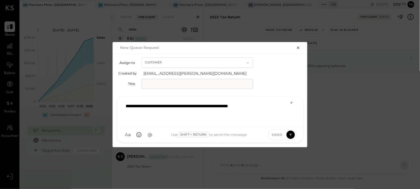
click at [186, 107] on div "**********" at bounding box center [210, 111] width 175 height 22
drag, startPoint x: 186, startPoint y: 107, endPoint x: 109, endPoint y: 105, distance: 76.6
click at [109, 105] on div "**********" at bounding box center [210, 94] width 420 height 189
click at [185, 85] on input "text" at bounding box center [197, 84] width 111 height 10
paste input "**********"
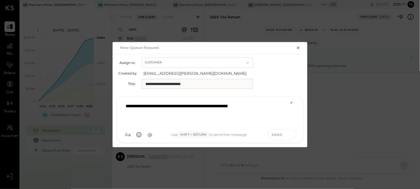
type input "**********"
click at [290, 133] on icon at bounding box center [290, 135] width 5 height 6
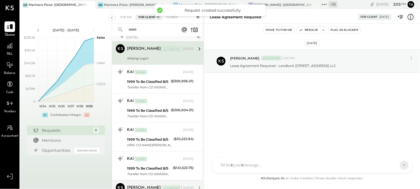
scroll to position [0, 0]
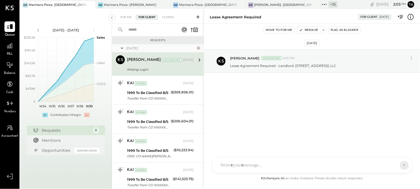
click at [321, 5] on icon at bounding box center [324, 4] width 7 height 7
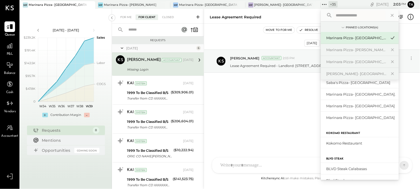
scroll to position [66, 0]
click at [346, 95] on div "Marinara Pizza- [GEOGRAPHIC_DATA]." at bounding box center [356, 94] width 60 height 5
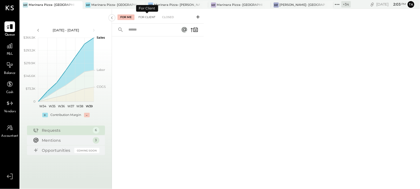
click at [148, 18] on div "For Client" at bounding box center [147, 17] width 23 height 6
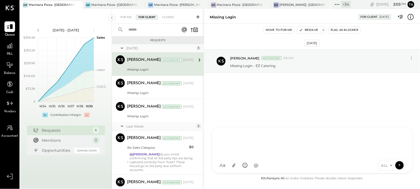
click at [256, 162] on div "J [PERSON_NAME] TP [PERSON_NAME] [PERSON_NAME] [PERSON_NAME] [PERSON_NAME] AS […" at bounding box center [312, 150] width 200 height 47
paste div
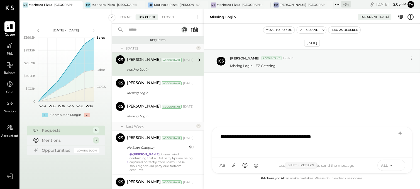
click at [399, 165] on icon at bounding box center [399, 166] width 5 height 6
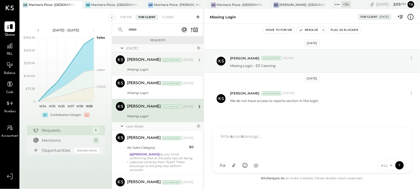
click at [165, 93] on div "[PERSON_NAME] Accountant [PERSON_NAME] Accountant [DATE] Missing Login Missing …" at bounding box center [158, 88] width 92 height 70
click at [182, 68] on div "Missing Login" at bounding box center [159, 70] width 65 height 6
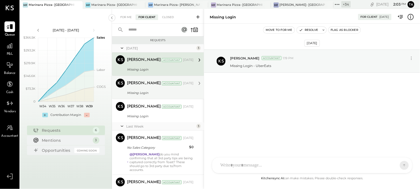
click at [170, 87] on div "[PERSON_NAME] Accountant [DATE]" at bounding box center [160, 84] width 67 height 8
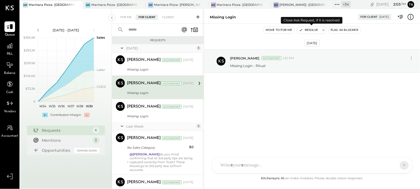
click at [310, 31] on button "Resolve" at bounding box center [308, 30] width 23 height 7
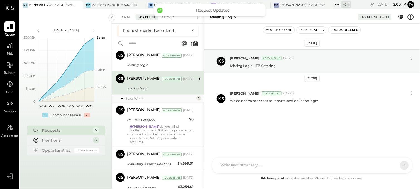
scroll to position [21, 0]
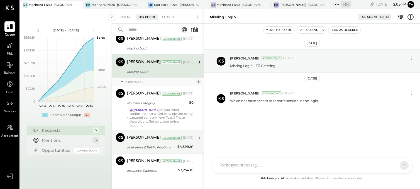
click at [156, 145] on div "Marketing & Public Relations" at bounding box center [151, 148] width 49 height 6
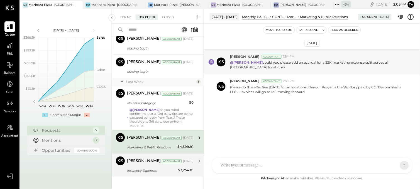
click at [141, 168] on div "Insurance Expenses" at bounding box center [151, 171] width 49 height 6
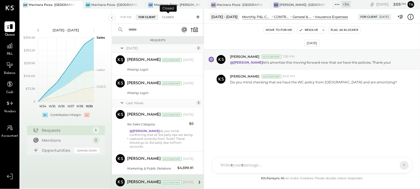
click at [173, 17] on div "Closed" at bounding box center [167, 17] width 17 height 6
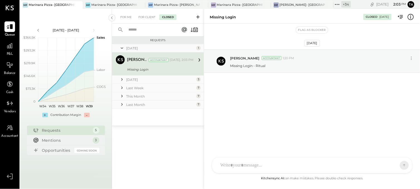
click at [141, 78] on div "[DATE]" at bounding box center [160, 79] width 69 height 5
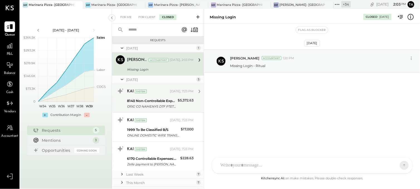
scroll to position [23, 0]
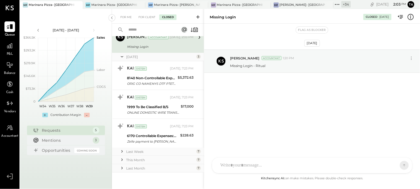
click at [138, 151] on div "Last Week" at bounding box center [160, 152] width 69 height 5
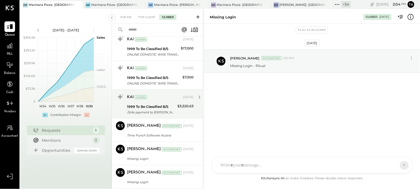
scroll to position [203, 0]
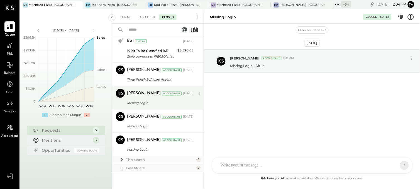
click at [149, 98] on div "[PERSON_NAME] Accountant [DATE]" at bounding box center [160, 93] width 67 height 9
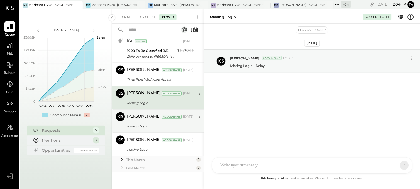
click at [141, 124] on div "Missing Login" at bounding box center [159, 127] width 65 height 6
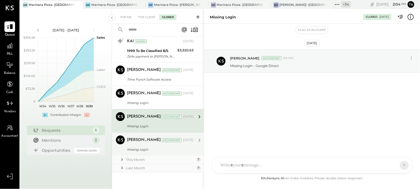
click at [139, 143] on div "[PERSON_NAME]" at bounding box center [144, 141] width 34 height 6
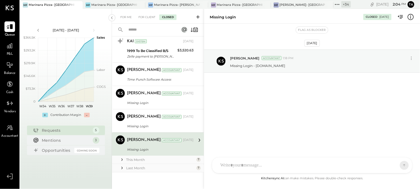
click at [139, 158] on div "This Month" at bounding box center [160, 160] width 69 height 5
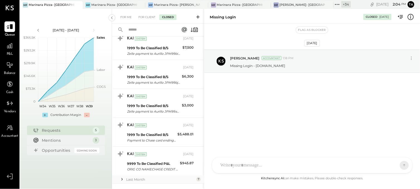
scroll to position [406, 0]
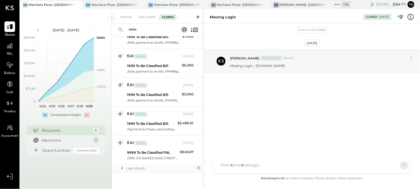
click at [139, 167] on div "Last Month" at bounding box center [160, 168] width 69 height 5
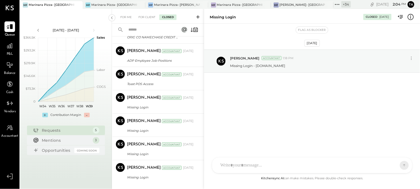
scroll to position [575, 0]
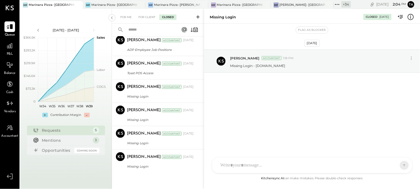
click at [199, 17] on icon at bounding box center [198, 17] width 6 height 6
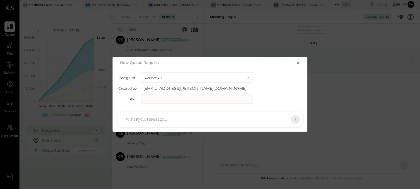
paste div
click at [190, 118] on div at bounding box center [205, 120] width 165 height 12
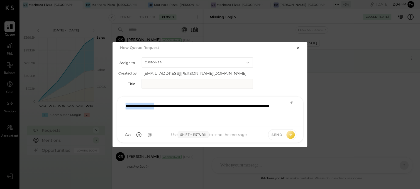
drag, startPoint x: 163, startPoint y: 107, endPoint x: 85, endPoint y: 91, distance: 79.3
click at [85, 91] on div "**********" at bounding box center [210, 94] width 420 height 189
click at [149, 84] on input "text" at bounding box center [197, 84] width 111 height 10
paste input "**********"
type input "**********"
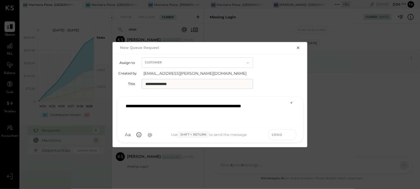
click at [288, 135] on icon at bounding box center [290, 135] width 5 height 6
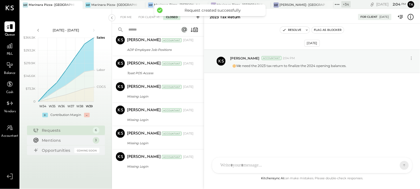
scroll to position [234, 0]
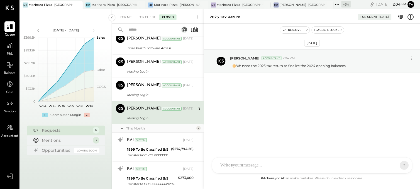
click at [199, 17] on icon at bounding box center [197, 16] width 3 height 3
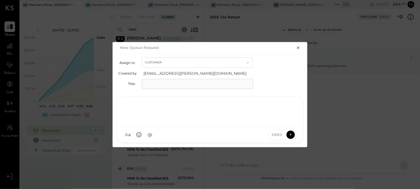
click at [186, 119] on div at bounding box center [210, 111] width 175 height 22
paste div
drag, startPoint x: 186, startPoint y: 104, endPoint x: 105, endPoint y: 104, distance: 81.0
click at [105, 104] on div "**********" at bounding box center [210, 94] width 420 height 189
copy div "**********"
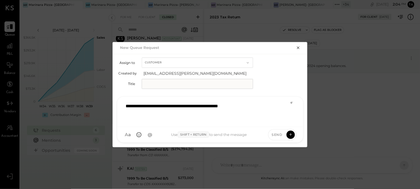
paste input "**********"
click at [152, 83] on input "text" at bounding box center [197, 84] width 111 height 10
type input "**********"
click at [289, 138] on button at bounding box center [291, 135] width 8 height 8
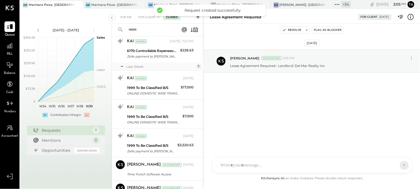
scroll to position [0, 0]
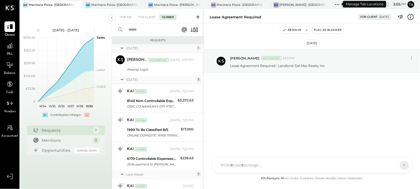
click at [334, 6] on icon at bounding box center [337, 4] width 7 height 7
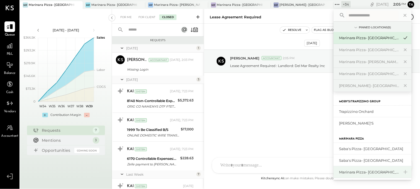
click at [356, 172] on div "Marinara Pizza- [GEOGRAPHIC_DATA]" at bounding box center [369, 172] width 60 height 5
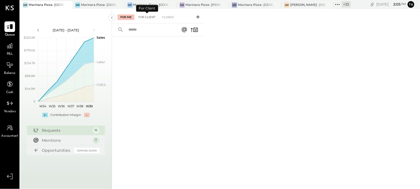
click at [152, 18] on div "For Client" at bounding box center [147, 17] width 23 height 6
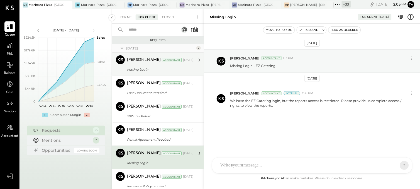
click at [168, 71] on div "Missing Login" at bounding box center [159, 70] width 65 height 6
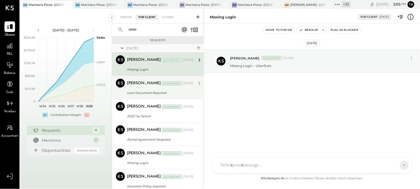
click at [183, 82] on div "[DATE]" at bounding box center [188, 83] width 11 height 4
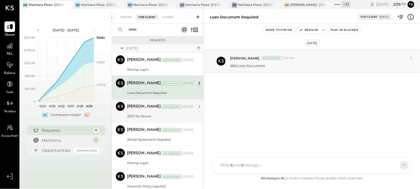
click at [172, 114] on div "2023 Tax Return" at bounding box center [159, 117] width 65 height 6
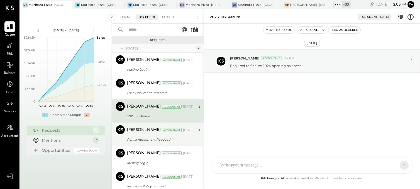
click at [172, 133] on div "[PERSON_NAME] Accountant" at bounding box center [154, 131] width 55 height 6
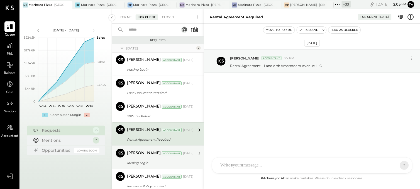
click at [170, 160] on div "Missing Login" at bounding box center [159, 163] width 65 height 6
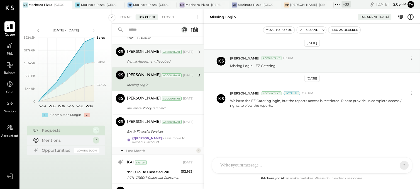
scroll to position [79, 0]
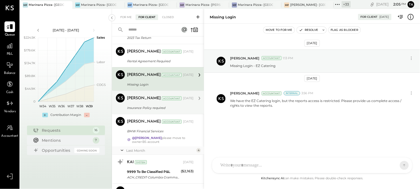
click at [177, 107] on div "Insurance Policy required" at bounding box center [159, 108] width 65 height 6
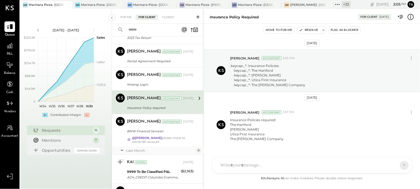
scroll to position [17, 0]
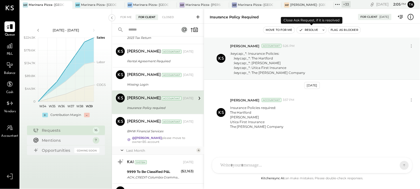
click at [306, 29] on button "Resolve" at bounding box center [308, 30] width 23 height 7
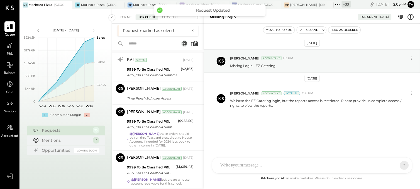
scroll to position [172, 0]
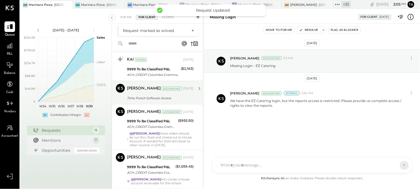
click at [191, 93] on div "[PERSON_NAME] Accountant [DATE]" at bounding box center [160, 88] width 67 height 9
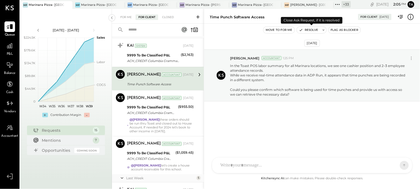
click at [305, 27] on button "Resolve" at bounding box center [308, 30] width 23 height 7
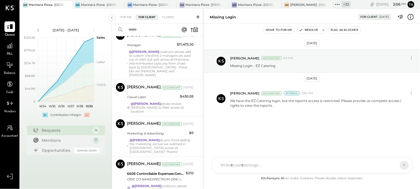
scroll to position [343, 0]
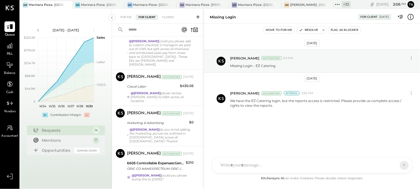
click at [338, 3] on icon at bounding box center [337, 4] width 7 height 7
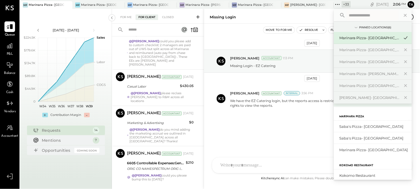
scroll to position [35, 0]
click at [366, 150] on div "Marinara Pizza- [GEOGRAPHIC_DATA]" at bounding box center [369, 149] width 60 height 5
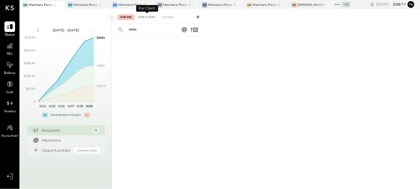
click at [145, 18] on div "For Client" at bounding box center [147, 17] width 23 height 6
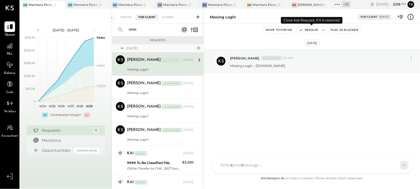
click at [309, 31] on button "Resolve" at bounding box center [308, 30] width 23 height 7
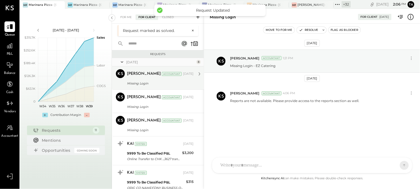
click at [178, 84] on div "Missing Login" at bounding box center [159, 84] width 65 height 6
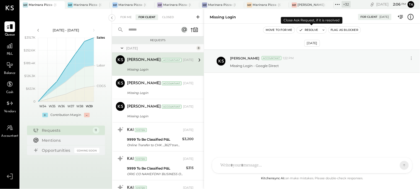
click at [308, 31] on button "Resolve" at bounding box center [308, 30] width 23 height 7
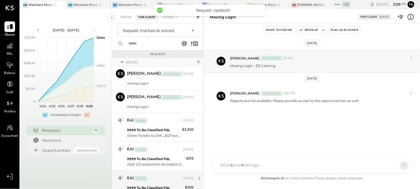
click at [169, 81] on div "Missing Login" at bounding box center [159, 84] width 65 height 6
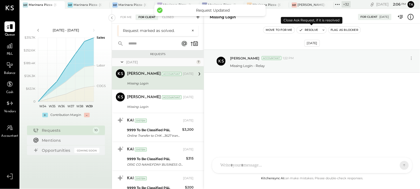
click at [305, 29] on button "Resolve" at bounding box center [308, 30] width 23 height 7
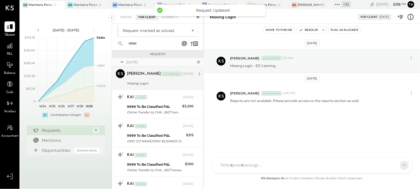
click at [178, 79] on div "[PERSON_NAME] Accountant [DATE] Missing Login Missing Login - UberEats" at bounding box center [160, 78] width 67 height 18
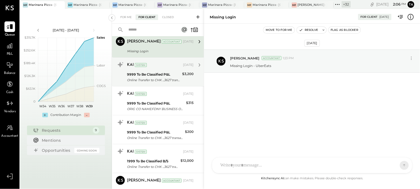
scroll to position [23, 0]
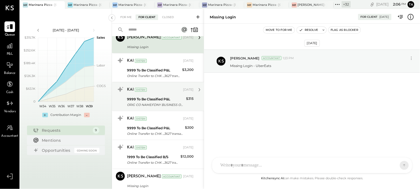
click at [173, 106] on div "ORIG CO NAME:FDNY BUSINESS ORIG ID:1136400434 DESC DATE: CO ENTRY DESCR:FDNY BU…" at bounding box center [155, 105] width 57 height 6
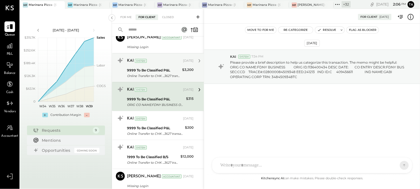
click at [184, 75] on div "$3,200" at bounding box center [187, 73] width 11 height 12
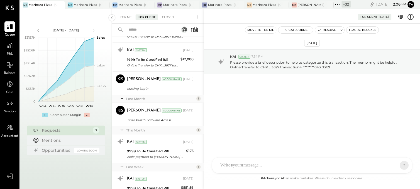
scroll to position [121, 0]
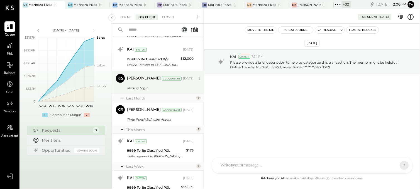
click at [178, 83] on div "[PERSON_NAME] Accountant [DATE]" at bounding box center [160, 78] width 67 height 9
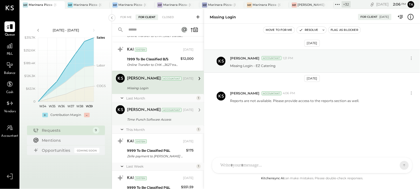
click at [169, 117] on div "Time Punch Software Access" at bounding box center [159, 120] width 65 height 6
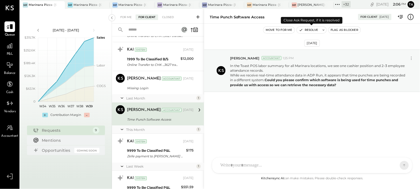
click at [303, 29] on button "Resolve" at bounding box center [308, 30] width 23 height 7
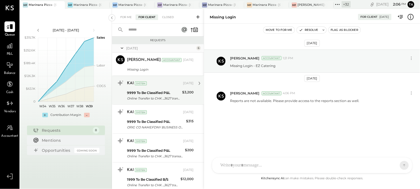
click at [187, 84] on div "[DATE]" at bounding box center [188, 83] width 11 height 4
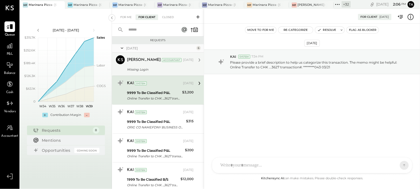
click at [167, 68] on div "Missing Login" at bounding box center [159, 70] width 65 height 6
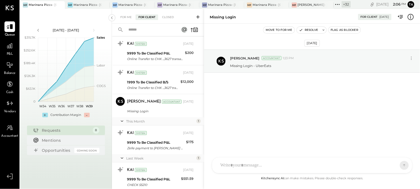
scroll to position [116, 0]
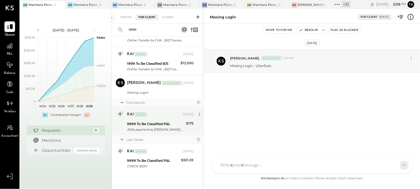
click at [166, 123] on div "9999 To Be Classified P&L" at bounding box center [155, 124] width 57 height 6
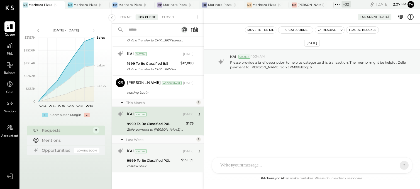
click at [156, 157] on div "KAI System [DATE] 9999 To Be Classified P&L CHECK 55210 $551.59 Please provide …" at bounding box center [160, 158] width 67 height 23
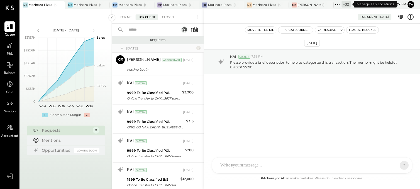
click at [341, 4] on icon at bounding box center [337, 4] width 7 height 7
click at [246, 116] on div "[DATE] KAI System 7:39 PM Please provide a brief description to help us categor…" at bounding box center [312, 77] width 216 height 79
click at [197, 17] on icon at bounding box center [198, 17] width 6 height 6
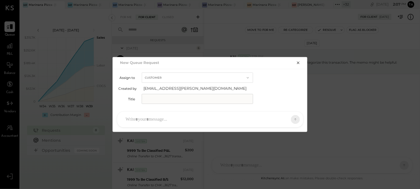
click at [163, 113] on div at bounding box center [210, 120] width 186 height 16
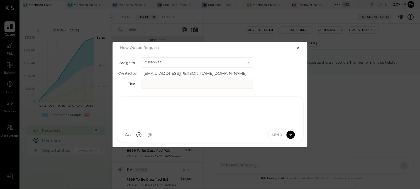
paste div
click at [162, 115] on div at bounding box center [210, 111] width 175 height 22
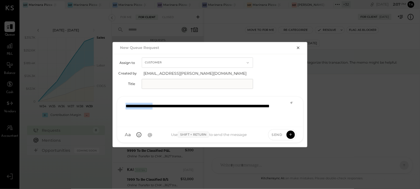
drag, startPoint x: 162, startPoint y: 107, endPoint x: 109, endPoint y: 101, distance: 54.1
click at [109, 101] on div "**********" at bounding box center [210, 94] width 420 height 189
click at [159, 82] on input "text" at bounding box center [197, 84] width 111 height 10
paste input "**********"
type input "**********"
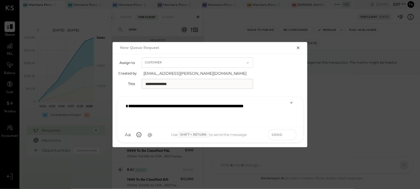
click at [291, 138] on button at bounding box center [291, 135] width 8 height 8
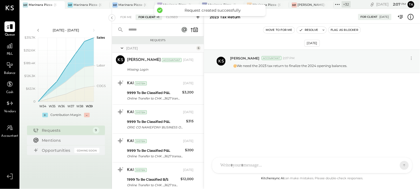
click at [162, 30] on input "text" at bounding box center [150, 29] width 50 height 9
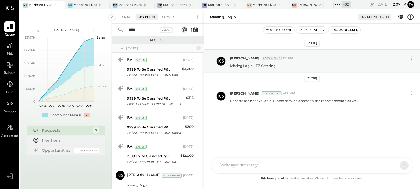
type input "*****"
click at [171, 28] on div "Clear" at bounding box center [166, 29] width 13 height 5
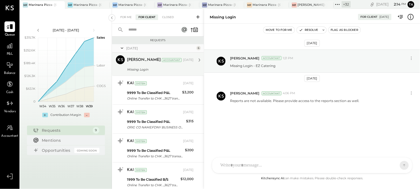
click at [145, 65] on div "[PERSON_NAME] Accountant [DATE] Missing Login Missing Login - UberEats" at bounding box center [160, 64] width 67 height 18
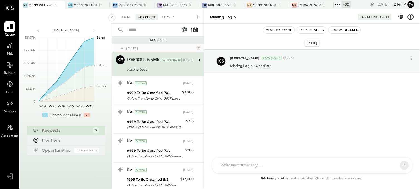
click at [198, 18] on icon at bounding box center [198, 17] width 6 height 6
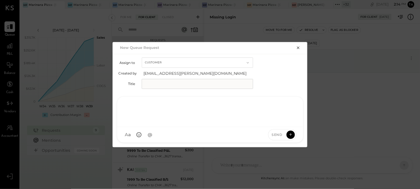
click at [162, 120] on div at bounding box center [210, 111] width 175 height 22
paste div
drag, startPoint x: 166, startPoint y: 106, endPoint x: 92, endPoint y: 101, distance: 74.0
click at [92, 101] on div "**********" at bounding box center [210, 94] width 420 height 189
click at [160, 85] on input "text" at bounding box center [197, 84] width 111 height 10
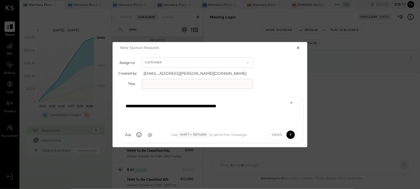
paste input "**********"
type input "**********"
click at [190, 109] on div "**********" at bounding box center [210, 111] width 175 height 22
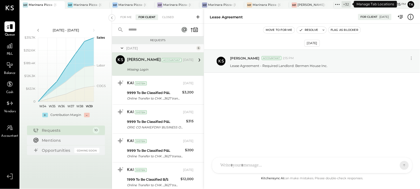
click at [341, 6] on icon at bounding box center [337, 4] width 7 height 7
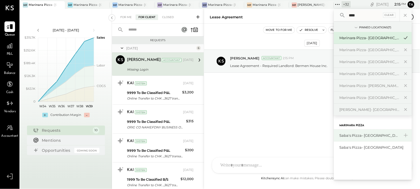
type input "****"
click at [356, 134] on div "Saba's Pizza- [GEOGRAPHIC_DATA]" at bounding box center [369, 135] width 60 height 5
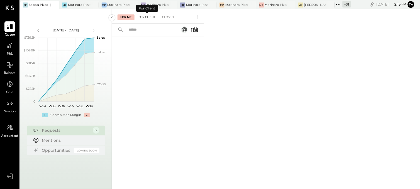
click at [152, 16] on div "For Client" at bounding box center [147, 17] width 23 height 6
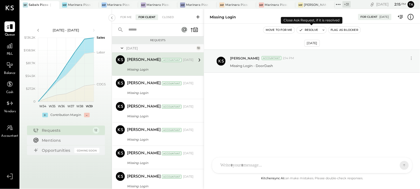
click at [312, 31] on button "Resolve" at bounding box center [308, 30] width 23 height 7
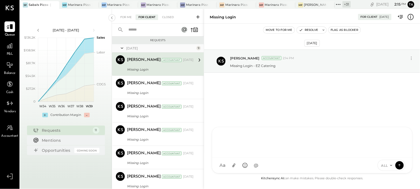
paste div
click at [257, 162] on div "J [PERSON_NAME] TP [PERSON_NAME] [PERSON_NAME] [PERSON_NAME] [PERSON_NAME] AS […" at bounding box center [312, 150] width 200 height 47
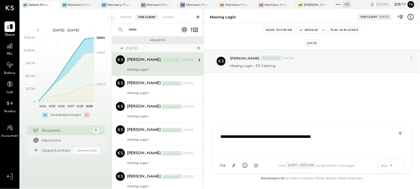
click at [400, 165] on icon at bounding box center [399, 166] width 5 height 6
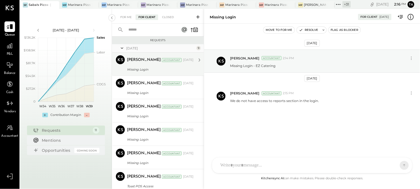
click at [163, 66] on div "[PERSON_NAME] Accountant [DATE] Missing Login Missing Login - GrubHub" at bounding box center [160, 64] width 67 height 18
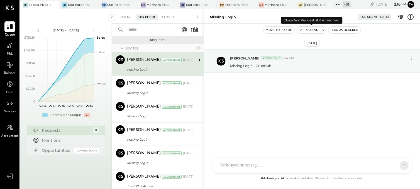
click at [312, 31] on button "Resolve" at bounding box center [308, 30] width 23 height 7
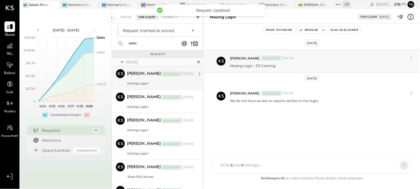
click at [147, 78] on div "[PERSON_NAME] Accountant [DATE]" at bounding box center [160, 73] width 67 height 9
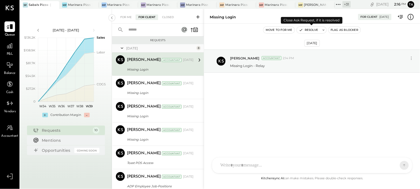
click at [307, 30] on button "Resolve" at bounding box center [308, 30] width 23 height 7
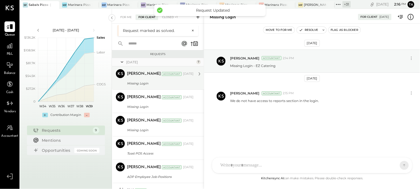
click at [165, 85] on div "Missing Login" at bounding box center [159, 84] width 65 height 6
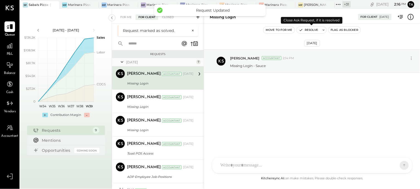
click at [307, 31] on button "Resolve" at bounding box center [308, 30] width 23 height 7
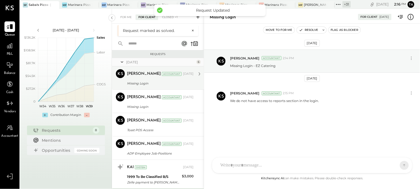
click at [162, 79] on div "[PERSON_NAME] Accountant [DATE] Missing Login Missing Login - Slice" at bounding box center [160, 78] width 67 height 18
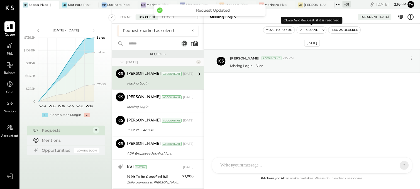
click at [312, 30] on button "Resolve" at bounding box center [308, 30] width 23 height 7
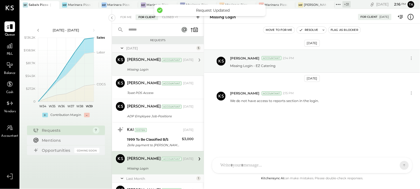
click at [151, 68] on div "Missing Login" at bounding box center [159, 70] width 65 height 6
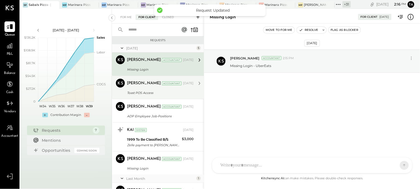
click at [141, 93] on div "Toast POS Access" at bounding box center [159, 93] width 65 height 6
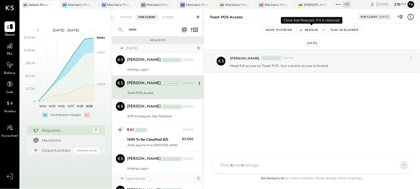
click at [309, 31] on button "Resolve" at bounding box center [308, 30] width 23 height 7
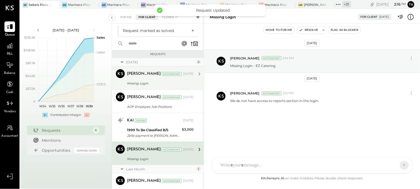
click at [148, 85] on div "Missing Login" at bounding box center [159, 84] width 65 height 6
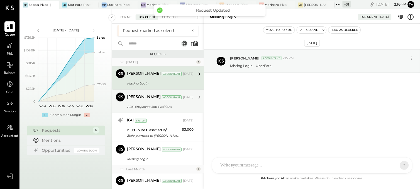
click at [144, 104] on div "ADP Employee Job-Positions" at bounding box center [159, 107] width 65 height 6
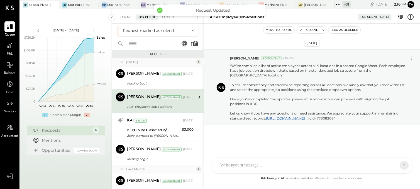
scroll to position [1, 0]
click at [308, 31] on button "Resolve" at bounding box center [308, 30] width 23 height 7
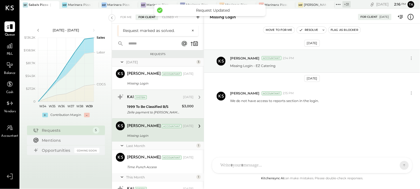
click at [153, 107] on div "1999 To Be Classified B/S" at bounding box center [153, 107] width 53 height 6
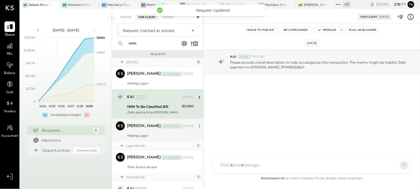
click at [148, 134] on div "Missing Login" at bounding box center [159, 136] width 65 height 6
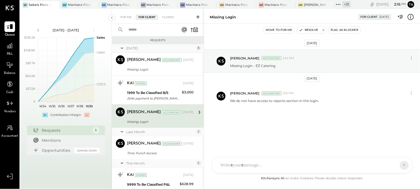
scroll to position [24, 0]
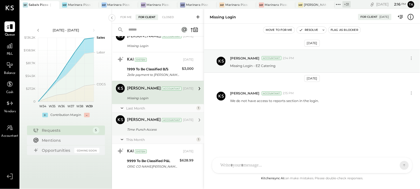
click at [156, 128] on div "Time Punch Access" at bounding box center [159, 130] width 65 height 6
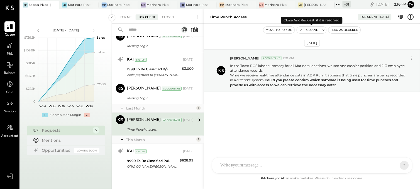
click at [314, 30] on button "Resolve" at bounding box center [308, 30] width 23 height 7
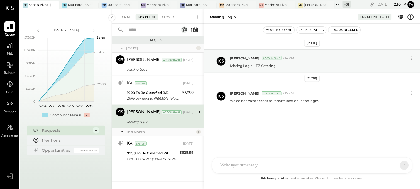
click at [199, 16] on icon at bounding box center [198, 17] width 6 height 6
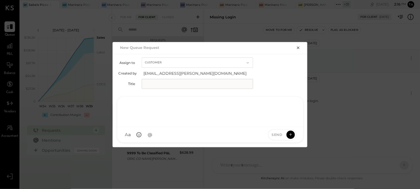
click at [156, 118] on div at bounding box center [210, 111] width 175 height 22
paste div
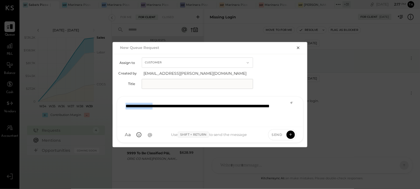
drag, startPoint x: 163, startPoint y: 106, endPoint x: 112, endPoint y: 99, distance: 51.2
click at [112, 99] on div "**********" at bounding box center [210, 94] width 420 height 189
click at [155, 83] on input "text" at bounding box center [197, 84] width 111 height 10
paste input "**********"
click at [152, 84] on input "**********" at bounding box center [197, 84] width 111 height 10
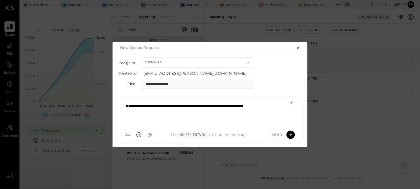
type input "**********"
click at [174, 104] on div "**********" at bounding box center [210, 111] width 175 height 22
click at [293, 131] on button at bounding box center [291, 135] width 8 height 8
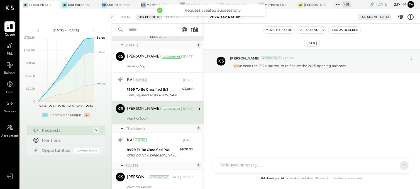
scroll to position [24, 0]
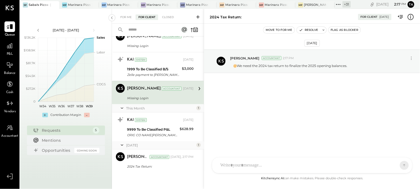
click at [198, 16] on icon at bounding box center [198, 17] width 6 height 6
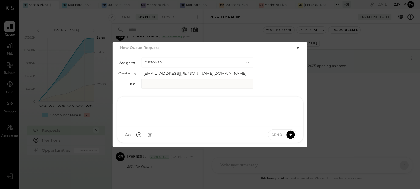
click at [170, 116] on div at bounding box center [210, 111] width 175 height 22
paste div
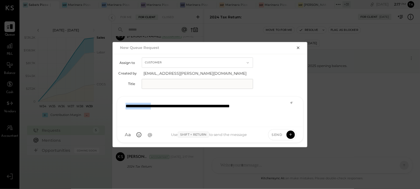
drag, startPoint x: 165, startPoint y: 107, endPoint x: 121, endPoint y: 106, distance: 44.3
click at [121, 106] on div "**********" at bounding box center [210, 112] width 186 height 30
copy div "**********"
click at [173, 85] on input "text" at bounding box center [197, 84] width 111 height 10
paste input "**********"
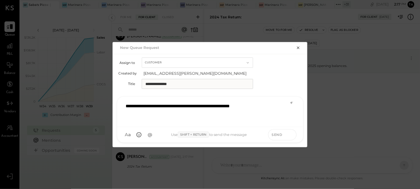
type input "**********"
click at [290, 136] on icon at bounding box center [290, 135] width 5 height 6
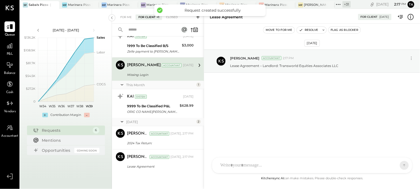
scroll to position [0, 0]
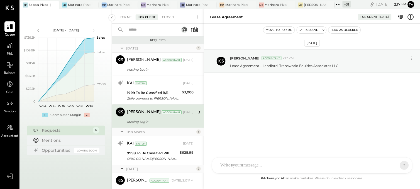
click at [341, 4] on icon at bounding box center [340, 4] width 1 height 1
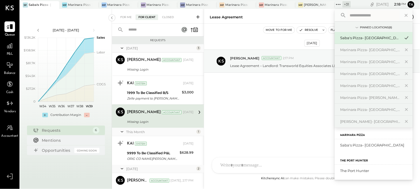
scroll to position [129, 0]
click at [364, 147] on div "Saba's Pizza- [GEOGRAPHIC_DATA]" at bounding box center [370, 144] width 60 height 5
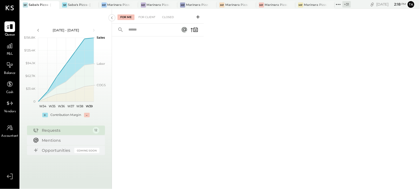
click at [148, 13] on div "For Me For Client Closed" at bounding box center [158, 16] width 92 height 15
click at [148, 16] on div "For Client" at bounding box center [147, 17] width 23 height 6
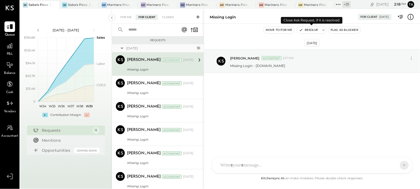
click at [312, 29] on button "Resolve" at bounding box center [308, 30] width 23 height 7
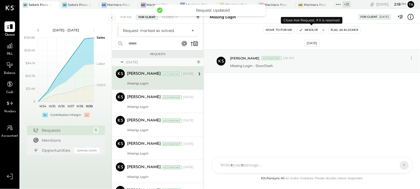
click at [312, 29] on button "Resolve" at bounding box center [308, 30] width 23 height 7
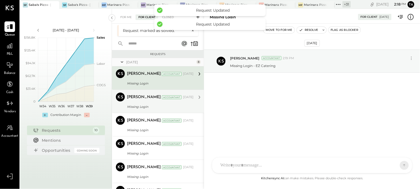
click at [186, 99] on div "[DATE]" at bounding box center [188, 97] width 11 height 4
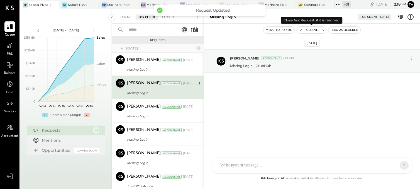
click at [312, 27] on button "Resolve" at bounding box center [308, 30] width 23 height 7
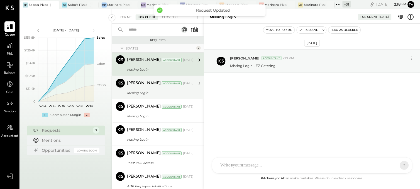
click at [163, 93] on div "Missing Login" at bounding box center [159, 93] width 65 height 6
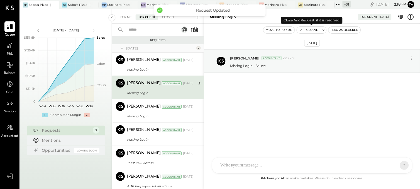
click at [308, 30] on button "Resolve" at bounding box center [308, 30] width 23 height 7
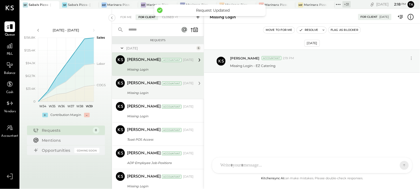
click at [179, 89] on div "[PERSON_NAME] Accountant [DATE] Missing Login Missing Login - Slice" at bounding box center [160, 88] width 67 height 18
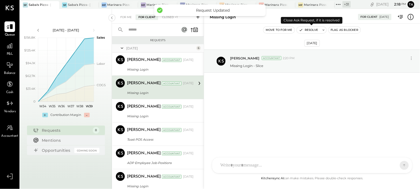
click at [309, 29] on button "Resolve" at bounding box center [308, 30] width 23 height 7
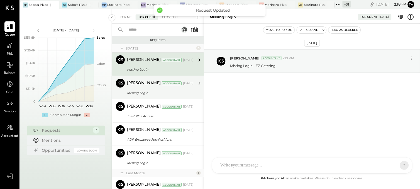
click at [174, 104] on div "[PERSON_NAME] Accountant [PERSON_NAME] Accountant [DATE] Missing Login Missing …" at bounding box center [158, 111] width 92 height 117
click at [174, 86] on div "[PERSON_NAME] Accountant [DATE]" at bounding box center [160, 84] width 67 height 8
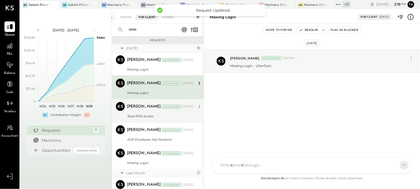
click at [183, 109] on div "[DATE]" at bounding box center [188, 107] width 11 height 4
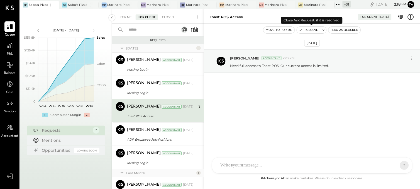
click at [312, 29] on button "Resolve" at bounding box center [308, 30] width 23 height 7
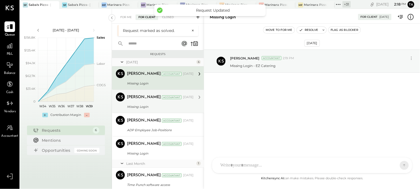
click at [173, 102] on div "[PERSON_NAME] Accountant [DATE] Missing Login Missing Login - UberEats" at bounding box center [160, 102] width 67 height 18
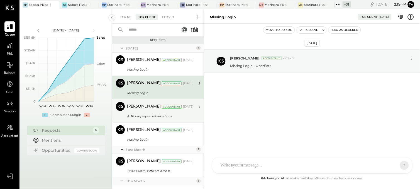
click at [174, 112] on div "[PERSON_NAME] Accountant [DATE] ADP Employee Job-Positions #gid=77808208" class…" at bounding box center [160, 111] width 67 height 18
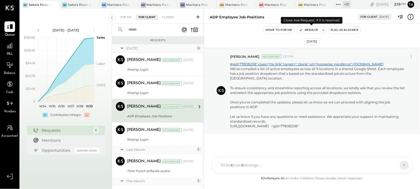
click at [311, 32] on button "Resolve" at bounding box center [308, 30] width 23 height 7
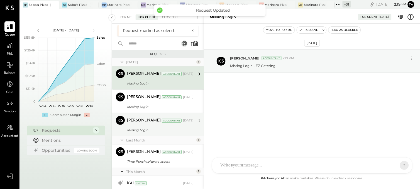
click at [171, 128] on div "Missing Login" at bounding box center [159, 131] width 65 height 6
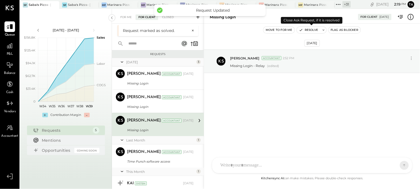
click at [305, 31] on button "Resolve" at bounding box center [308, 30] width 23 height 7
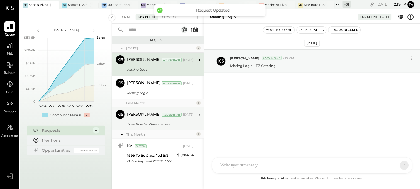
click at [160, 124] on div "Time Punch software access" at bounding box center [159, 125] width 65 height 6
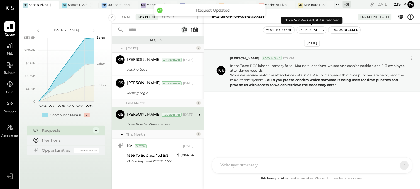
click at [307, 31] on button "Resolve" at bounding box center [308, 30] width 23 height 7
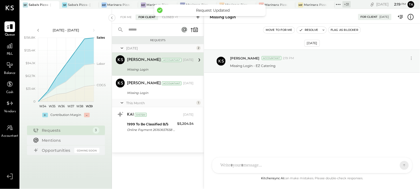
click at [197, 18] on icon at bounding box center [198, 17] width 6 height 6
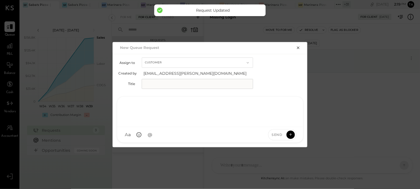
paste div
click at [193, 116] on div at bounding box center [210, 111] width 175 height 22
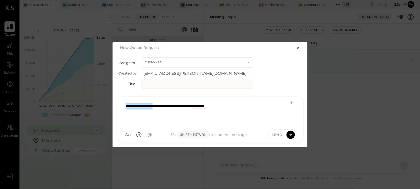
drag, startPoint x: 166, startPoint y: 108, endPoint x: 96, endPoint y: 99, distance: 69.9
click at [96, 99] on div "**********" at bounding box center [210, 94] width 420 height 189
copy div "**********"
paste input "**********"
click at [174, 83] on input "**********" at bounding box center [197, 84] width 111 height 10
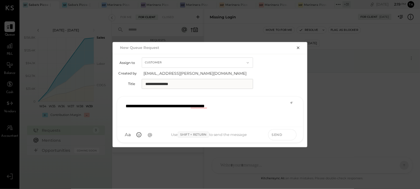
type input "**********"
click at [292, 136] on icon at bounding box center [290, 135] width 5 height 6
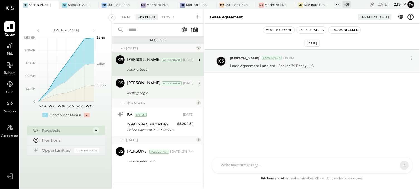
click at [173, 90] on div "Missing Login" at bounding box center [159, 93] width 65 height 7
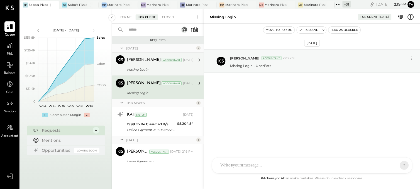
click at [152, 72] on div "Missing Login" at bounding box center [159, 69] width 65 height 7
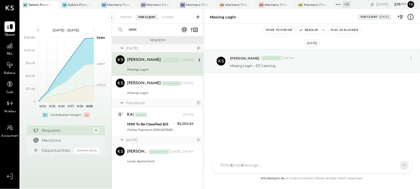
paste div
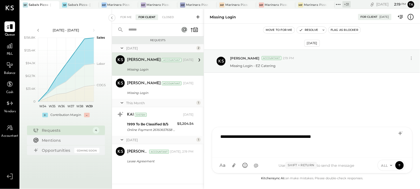
click at [272, 164] on div "**********" at bounding box center [312, 150] width 200 height 47
click at [402, 163] on icon at bounding box center [399, 166] width 5 height 6
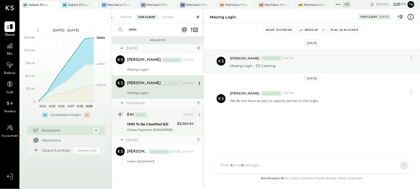
click at [164, 129] on div "Online Payment 26160657658 To ALS 5367 09/09" at bounding box center [151, 130] width 48 height 6
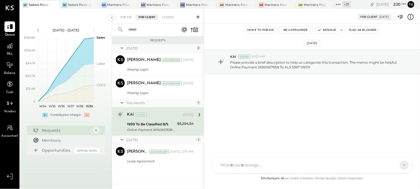
click at [198, 14] on icon at bounding box center [198, 17] width 6 height 6
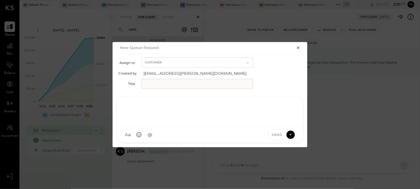
paste div
click at [182, 117] on div at bounding box center [210, 111] width 175 height 22
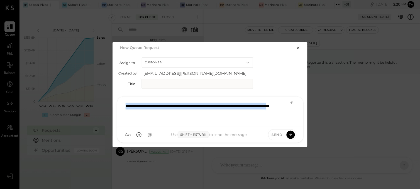
drag, startPoint x: 162, startPoint y: 109, endPoint x: 104, endPoint y: 101, distance: 58.9
click at [104, 101] on div "**********" at bounding box center [210, 94] width 420 height 189
click at [155, 112] on div "**********" at bounding box center [210, 111] width 175 height 22
drag, startPoint x: 163, startPoint y: 105, endPoint x: 90, endPoint y: 89, distance: 75.4
click at [90, 89] on div "**********" at bounding box center [210, 94] width 420 height 189
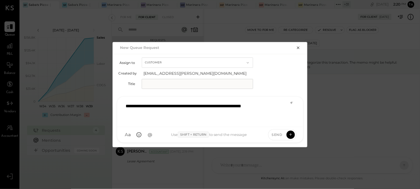
paste input "**********"
click at [152, 82] on input "**********" at bounding box center [197, 84] width 111 height 10
click at [154, 85] on input "**********" at bounding box center [197, 84] width 111 height 10
type input "**********"
click at [172, 105] on div "**********" at bounding box center [210, 111] width 175 height 22
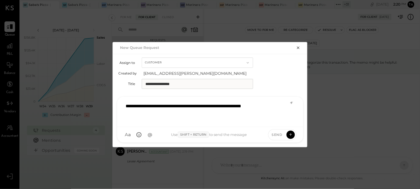
click at [239, 107] on div "**********" at bounding box center [210, 111] width 175 height 22
click at [290, 135] on icon at bounding box center [290, 135] width 5 height 6
